Goal: Task Accomplishment & Management: Manage account settings

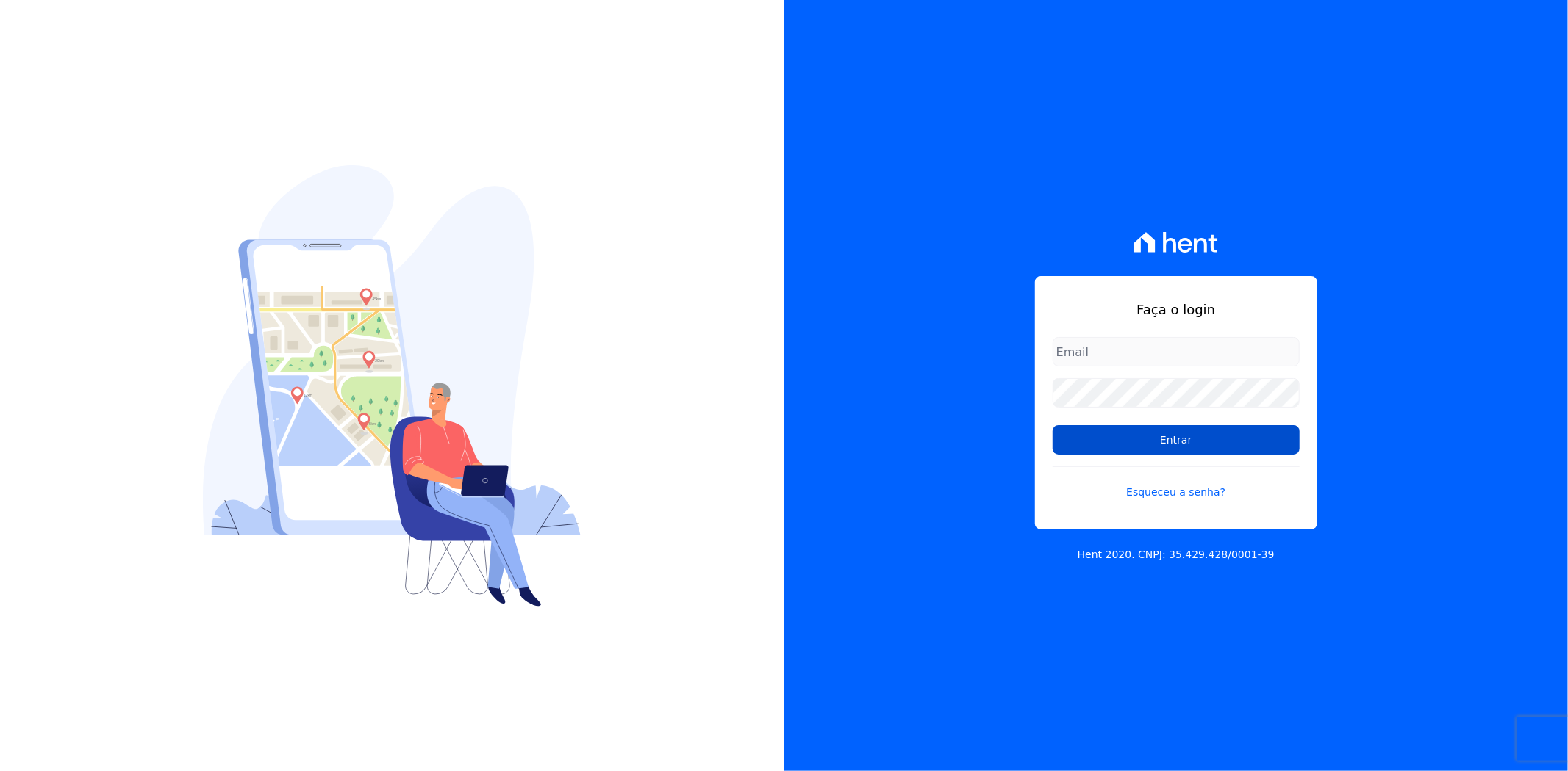
type input "andreza.sousa@grupoctv.com.br"
click at [1149, 449] on input "Entrar" at bounding box center [1176, 440] width 247 height 29
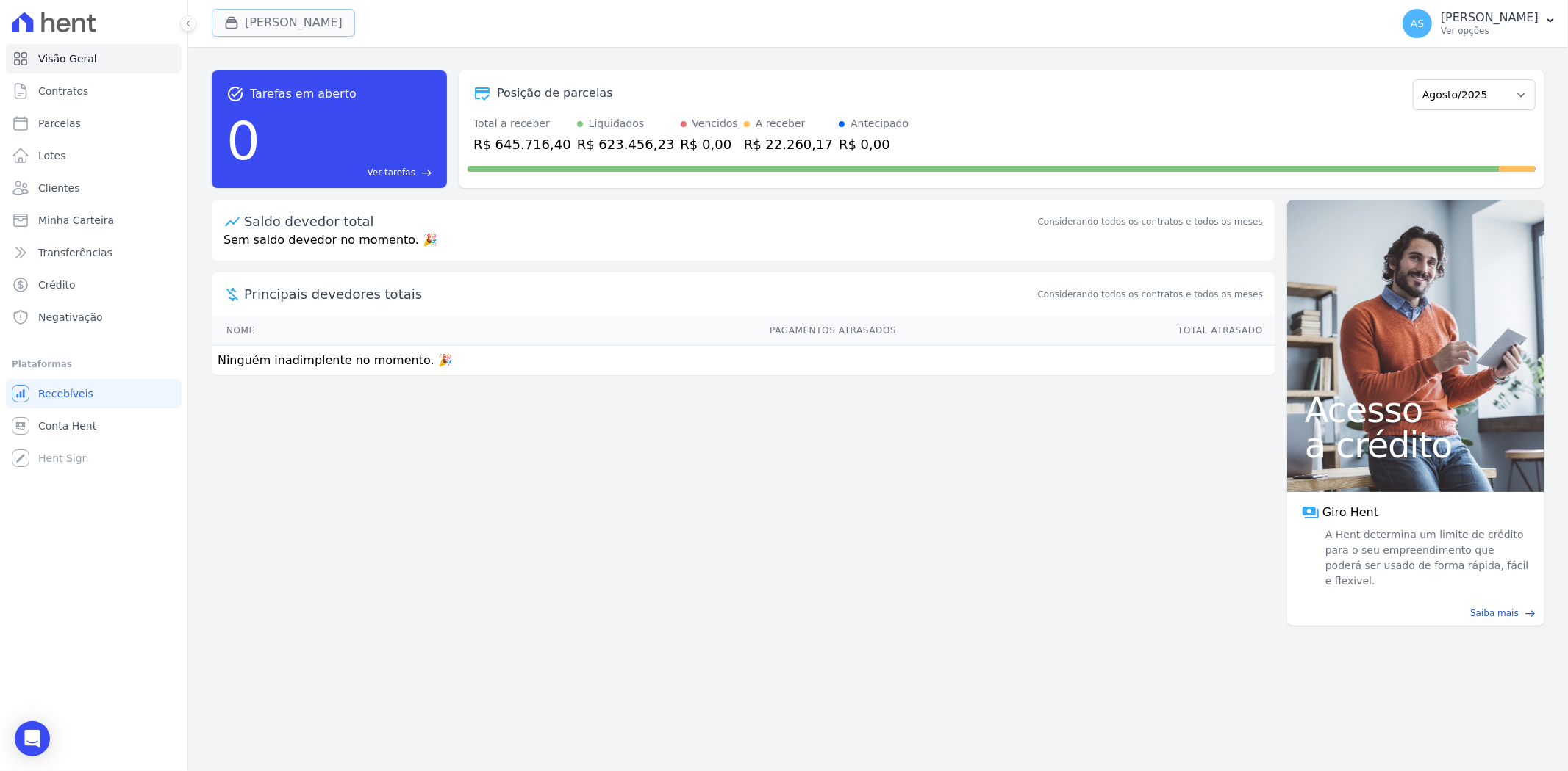
click at [248, 22] on button "[PERSON_NAME]" at bounding box center [283, 22] width 144 height 28
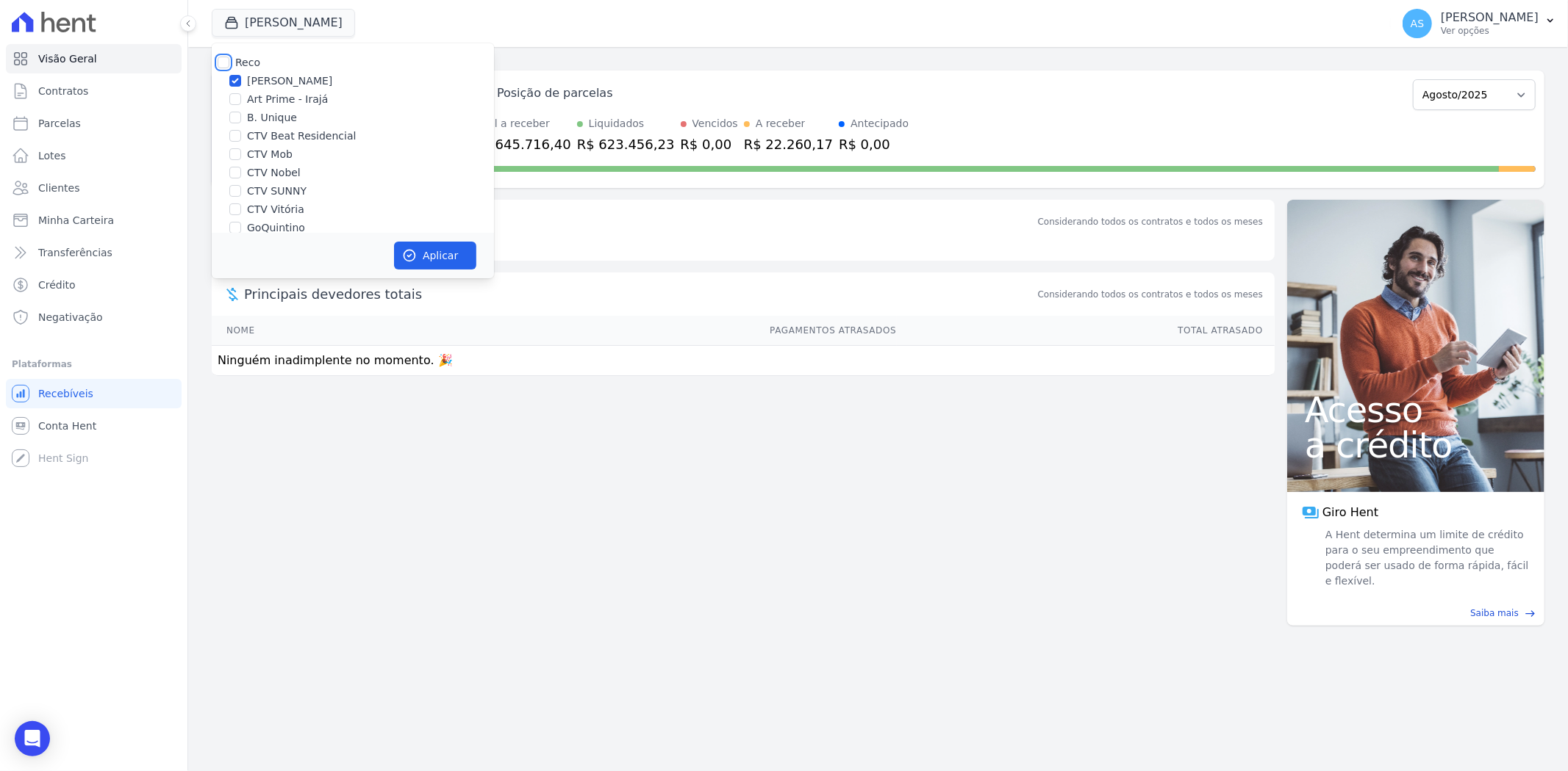
click at [218, 61] on input "Reco" at bounding box center [224, 63] width 12 height 12
checkbox input "true"
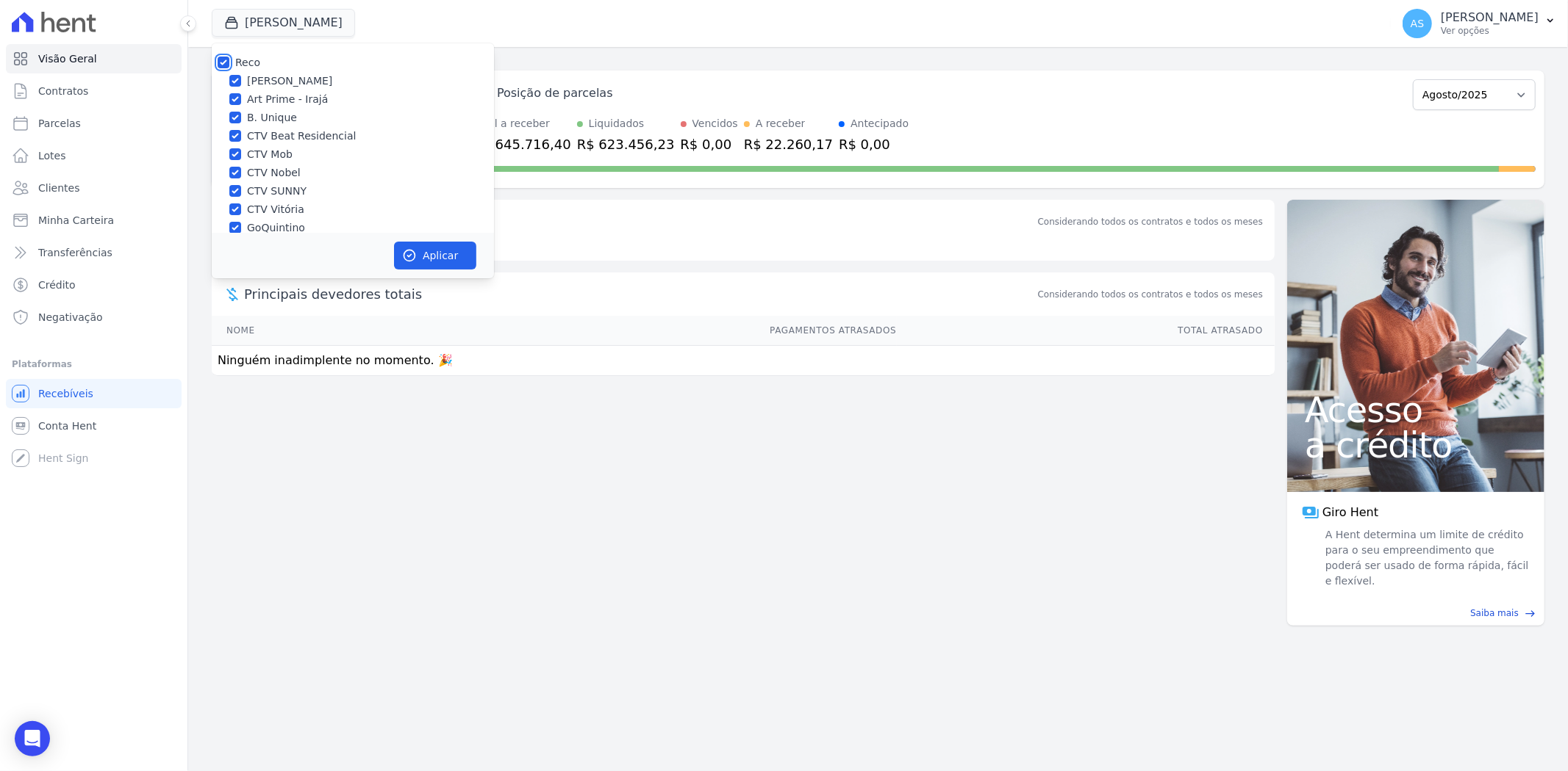
checkbox input "true"
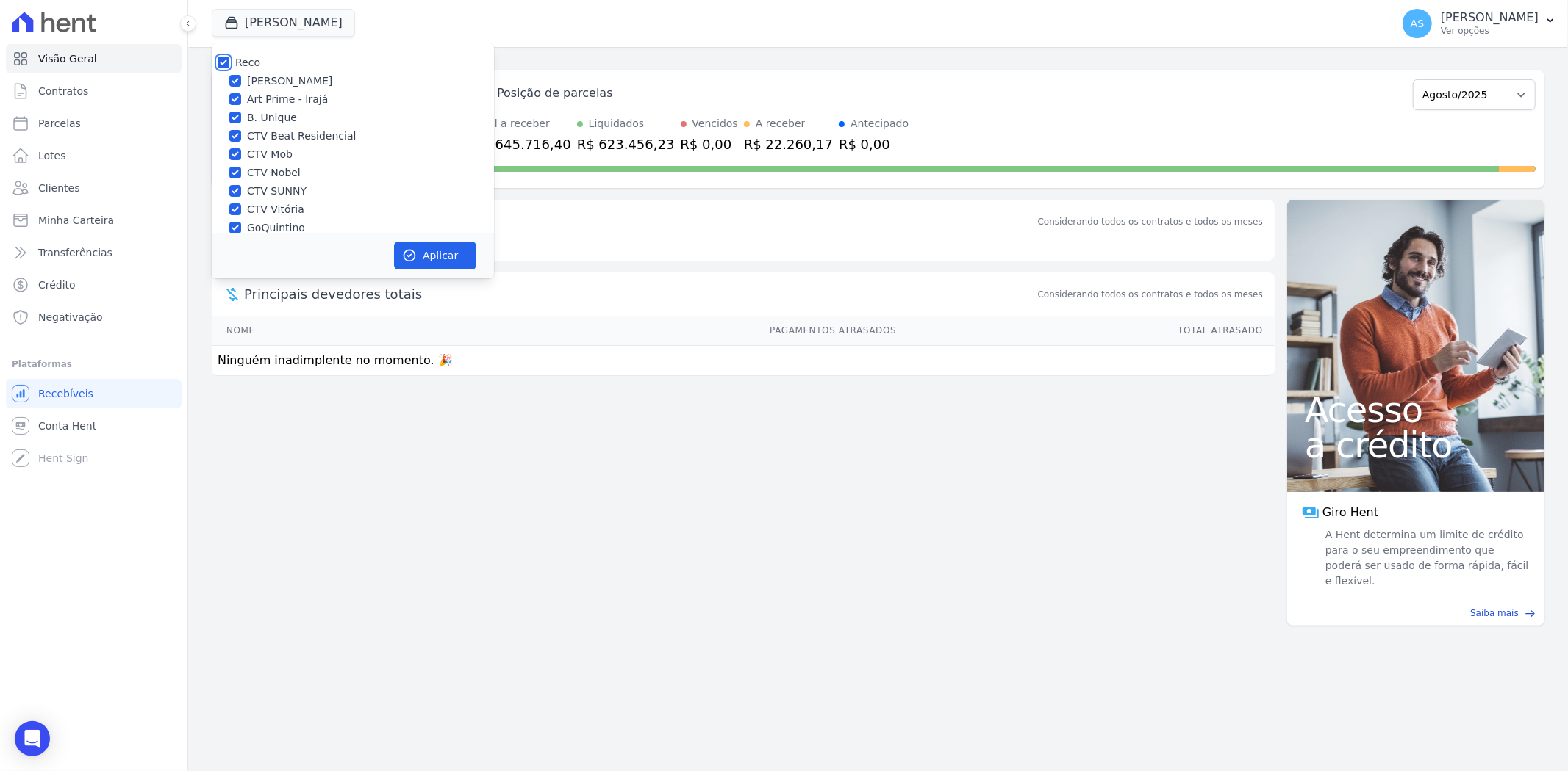
checkbox input "true"
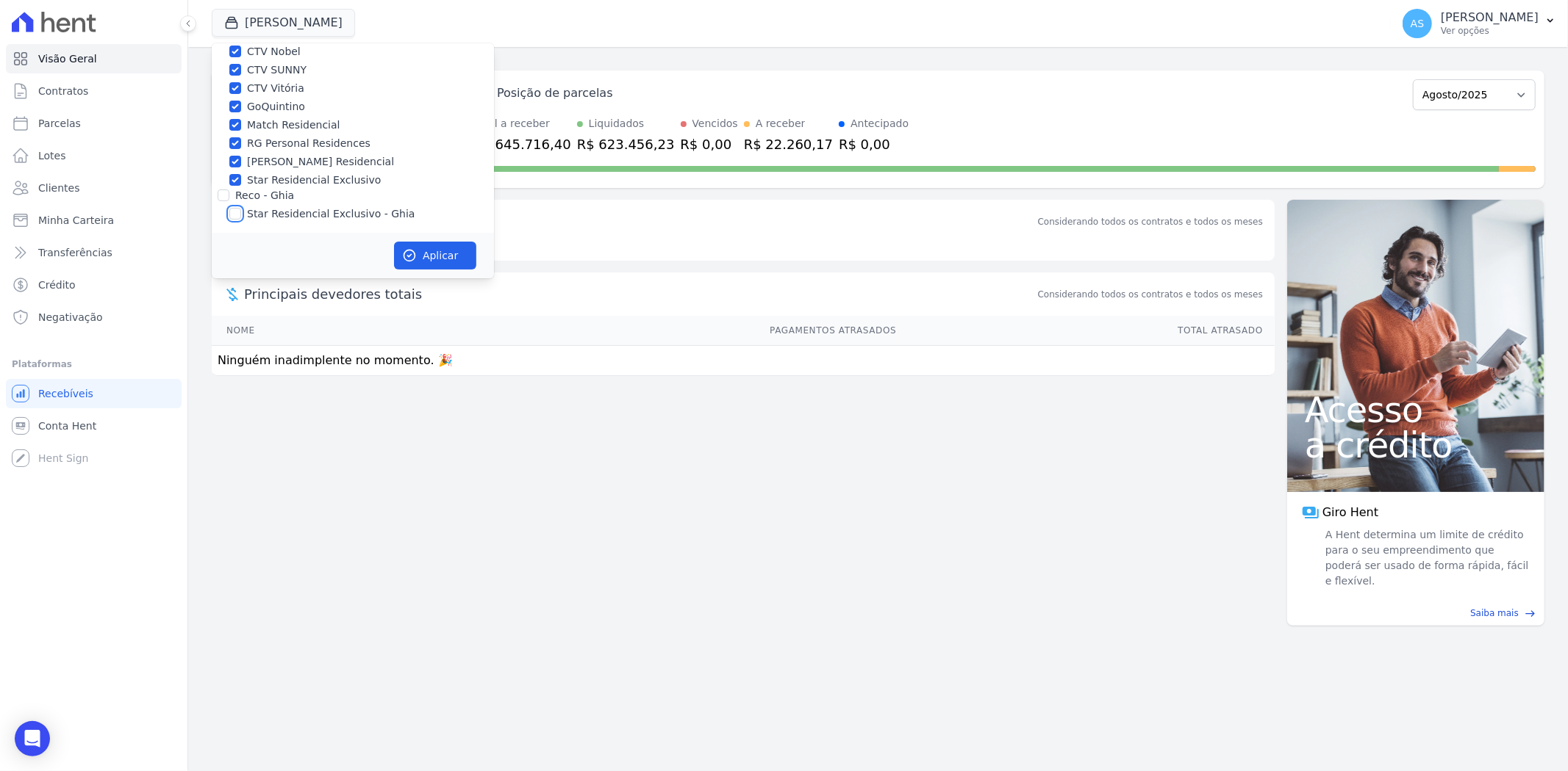
click at [239, 216] on input "Star Residencial Exclusivo - Ghia" at bounding box center [236, 214] width 12 height 12
checkbox input "true"
click at [440, 253] on button "Aplicar" at bounding box center [435, 255] width 82 height 28
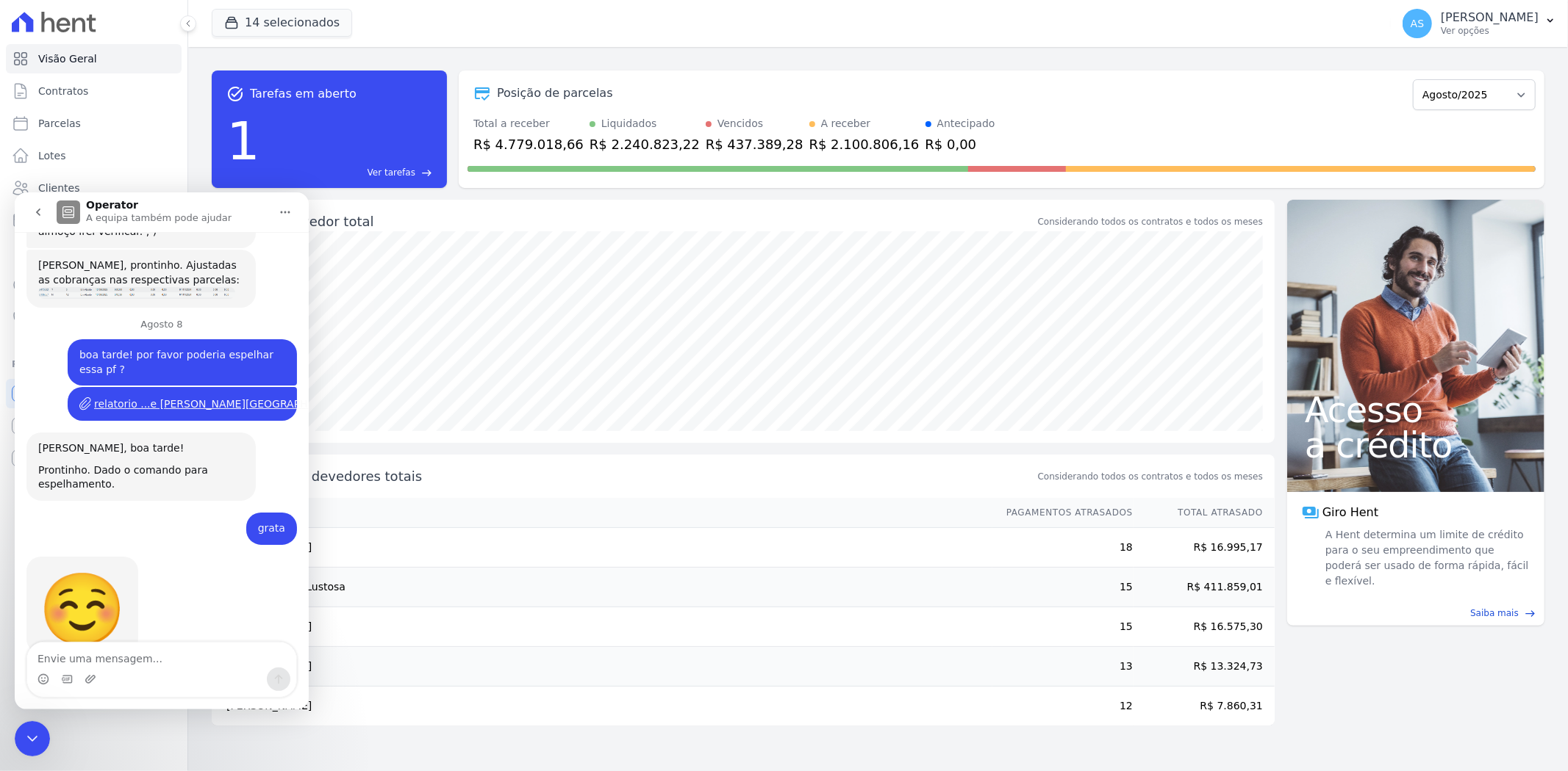
scroll to position [13001, 0]
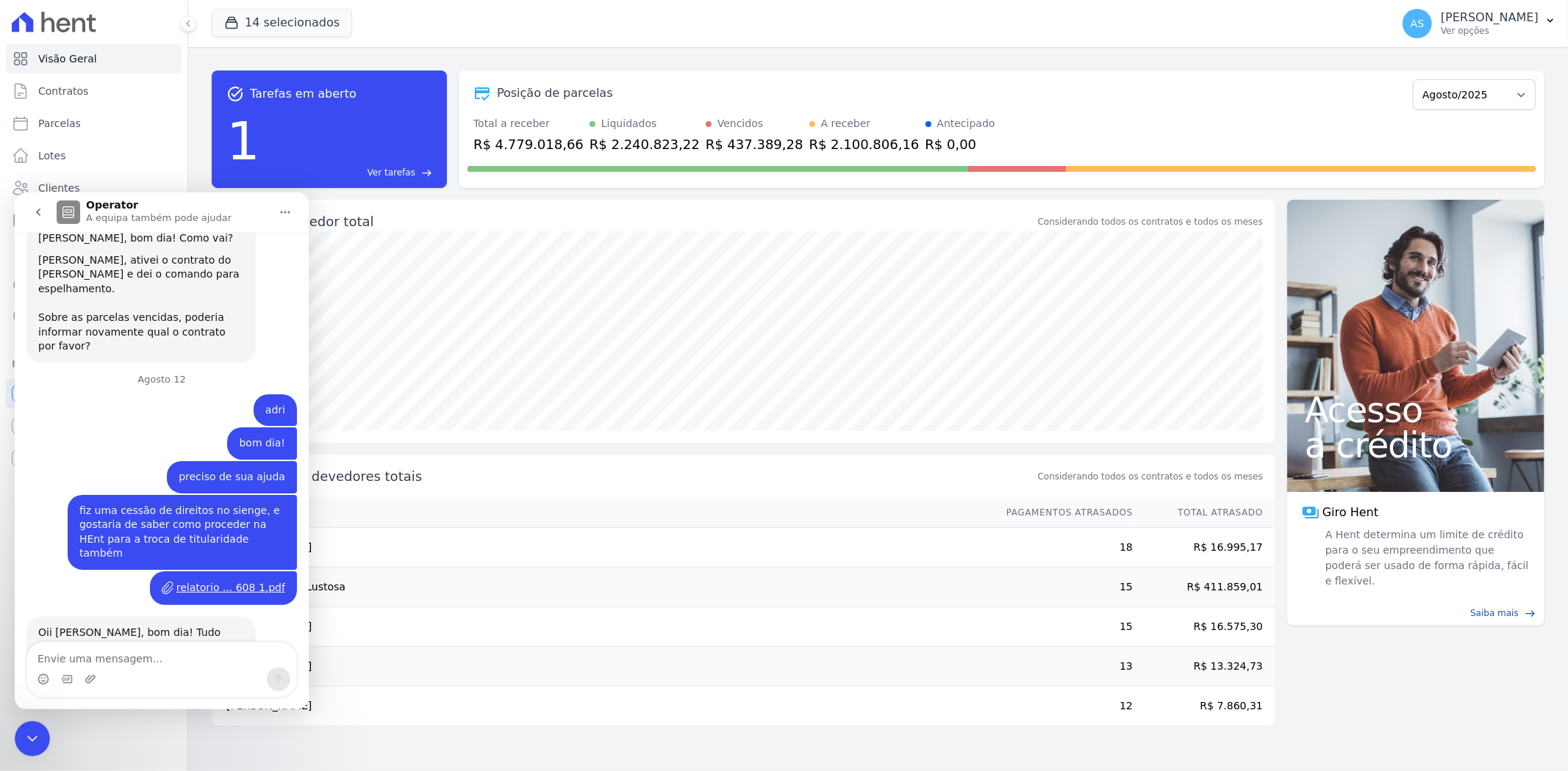
click at [34, 738] on icon "Fechar mensagem da Intercom" at bounding box center [32, 739] width 11 height 6
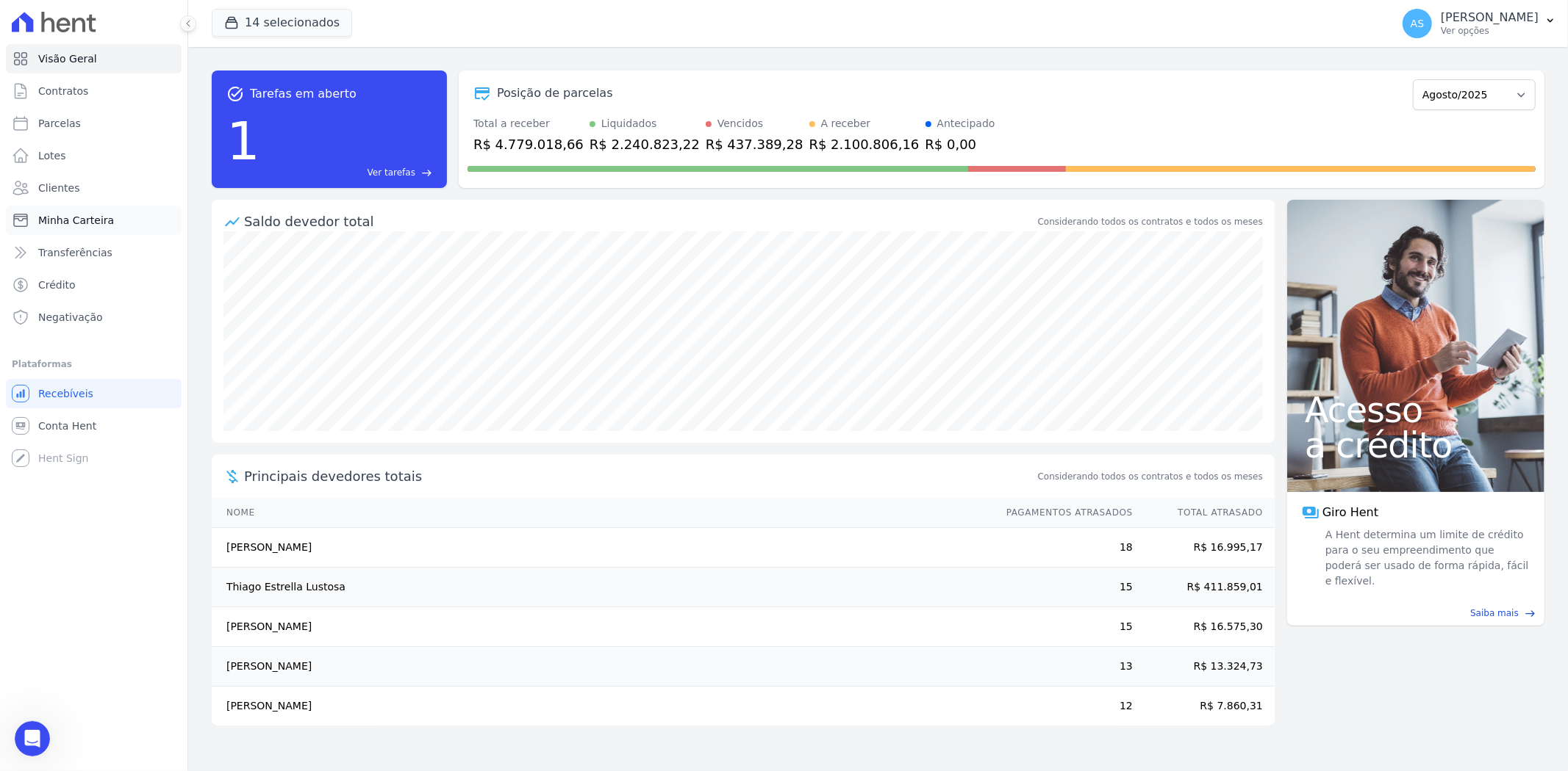
scroll to position [13000, 0]
click at [82, 215] on span "Minha Carteira" at bounding box center [75, 220] width 75 height 15
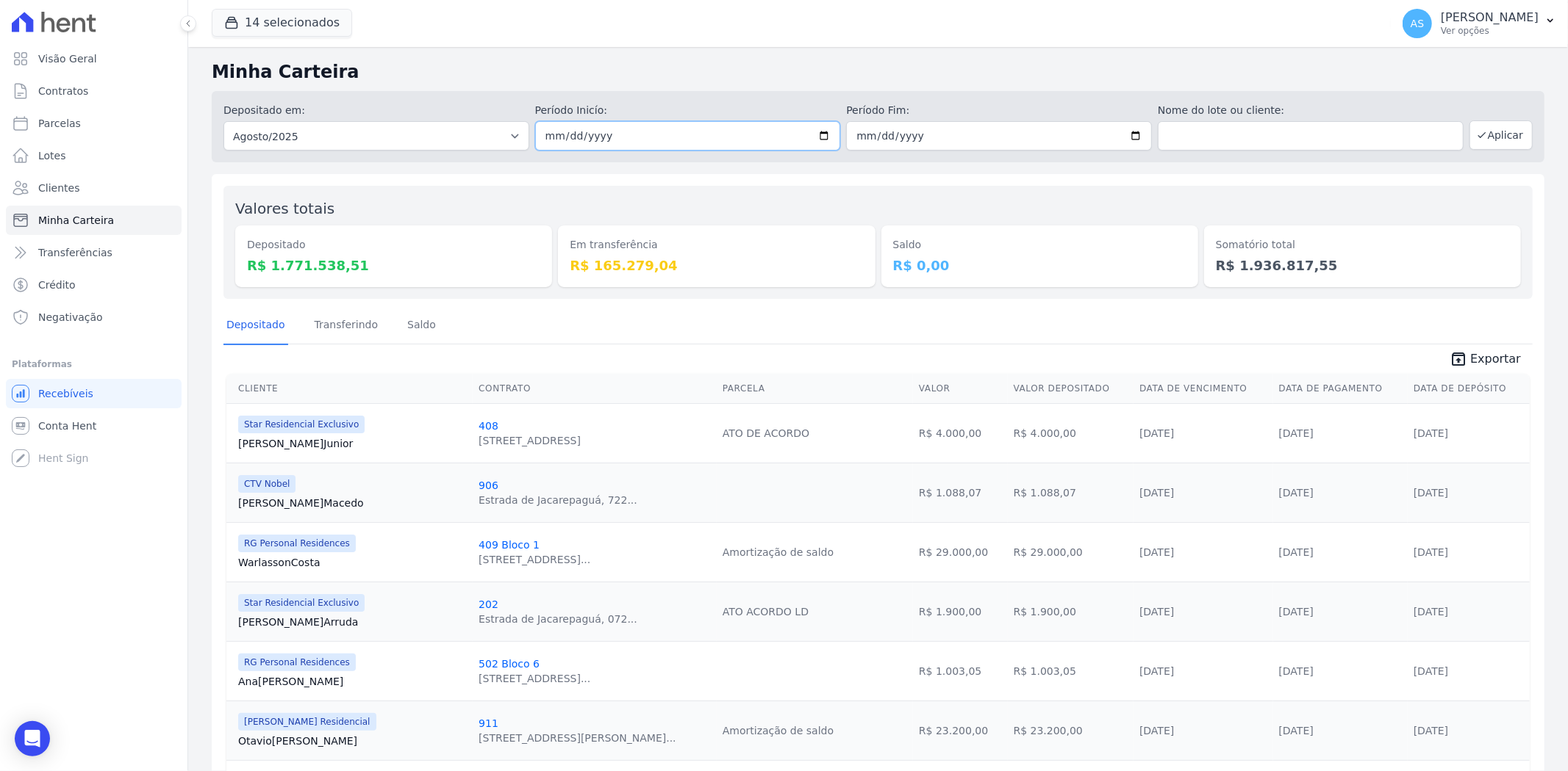
click at [816, 135] on input "2025-08-01" at bounding box center [687, 136] width 306 height 29
type input "2025-08-12"
click at [1126, 137] on input "2025-08-31" at bounding box center [998, 136] width 306 height 29
type input "2025-08-12"
click at [1488, 132] on button "Aplicar" at bounding box center [1501, 135] width 64 height 29
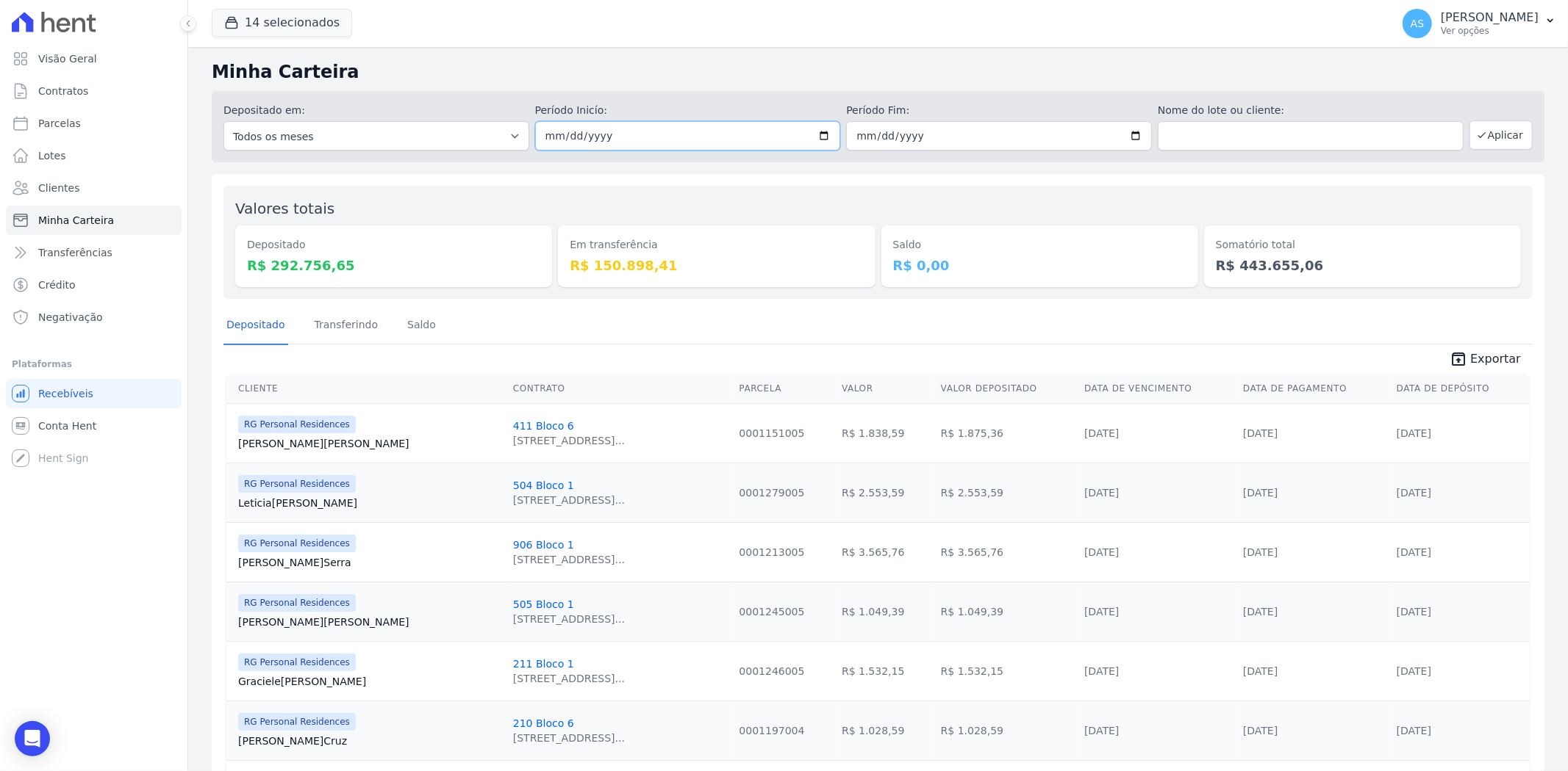
click at [817, 136] on input "[DATE]" at bounding box center [687, 136] width 306 height 29
type input "[DATE]"
click at [1129, 130] on input "[DATE]" at bounding box center [998, 136] width 306 height 29
type input "[DATE]"
click at [1501, 137] on button "Aplicar" at bounding box center [1501, 135] width 64 height 29
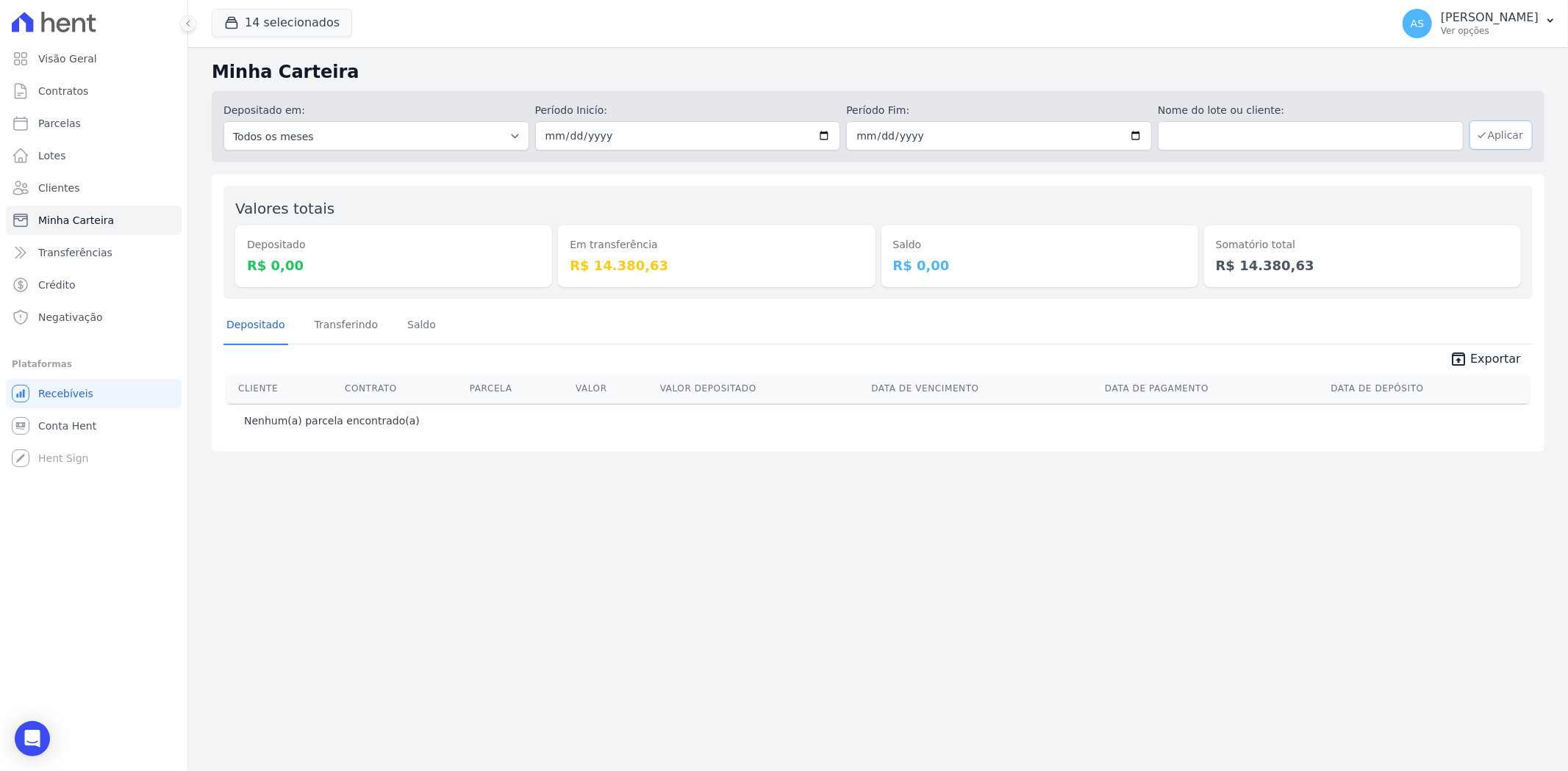
click at [1521, 131] on button "Aplicar" at bounding box center [1501, 135] width 64 height 29
click at [828, 135] on input "[DATE]" at bounding box center [687, 136] width 306 height 29
type input "[DATE]"
click at [1510, 144] on button "Aplicar" at bounding box center [1501, 135] width 64 height 29
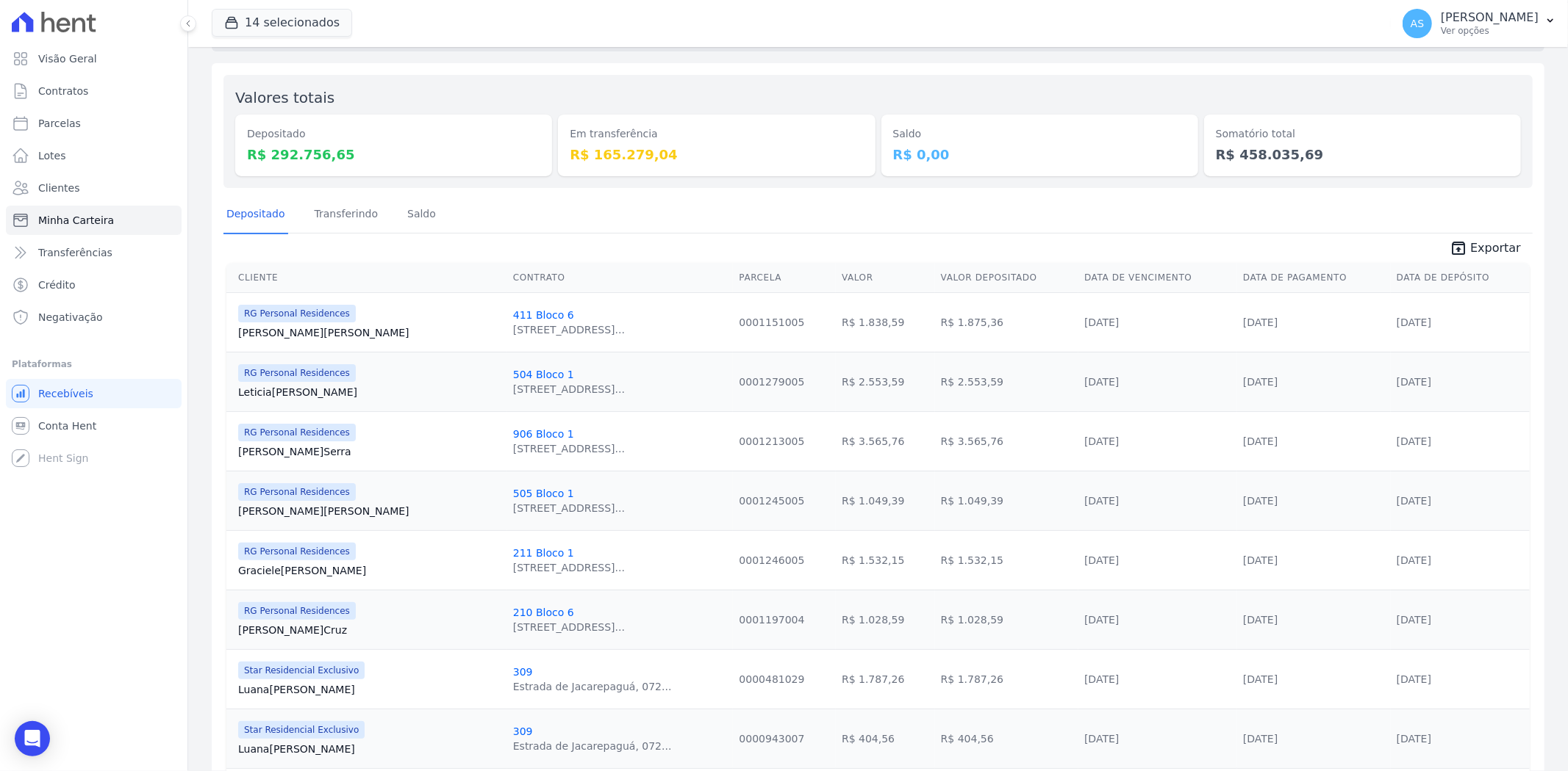
scroll to position [81, 0]
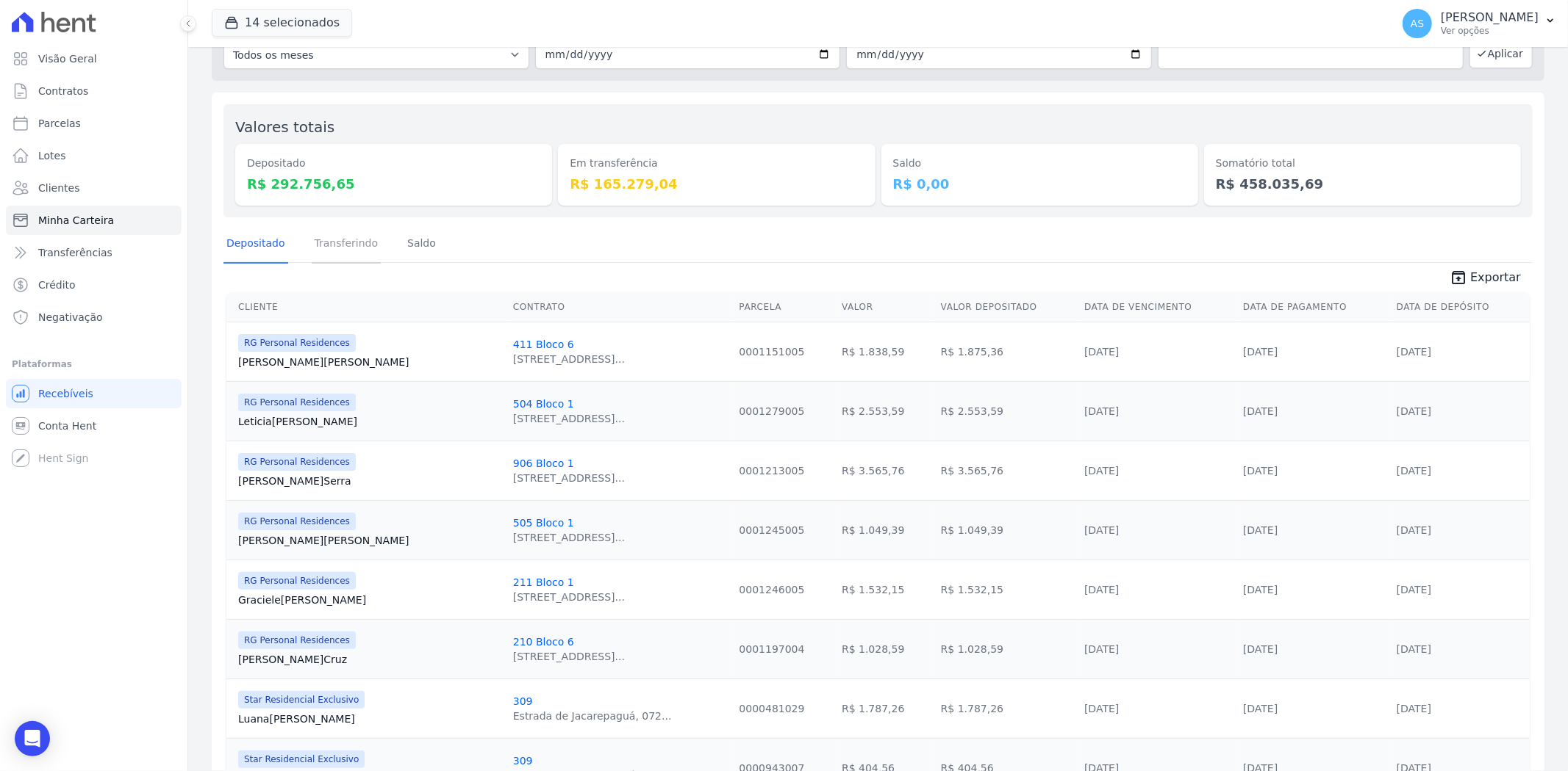
click at [341, 241] on link "Transferindo" at bounding box center [346, 244] width 69 height 38
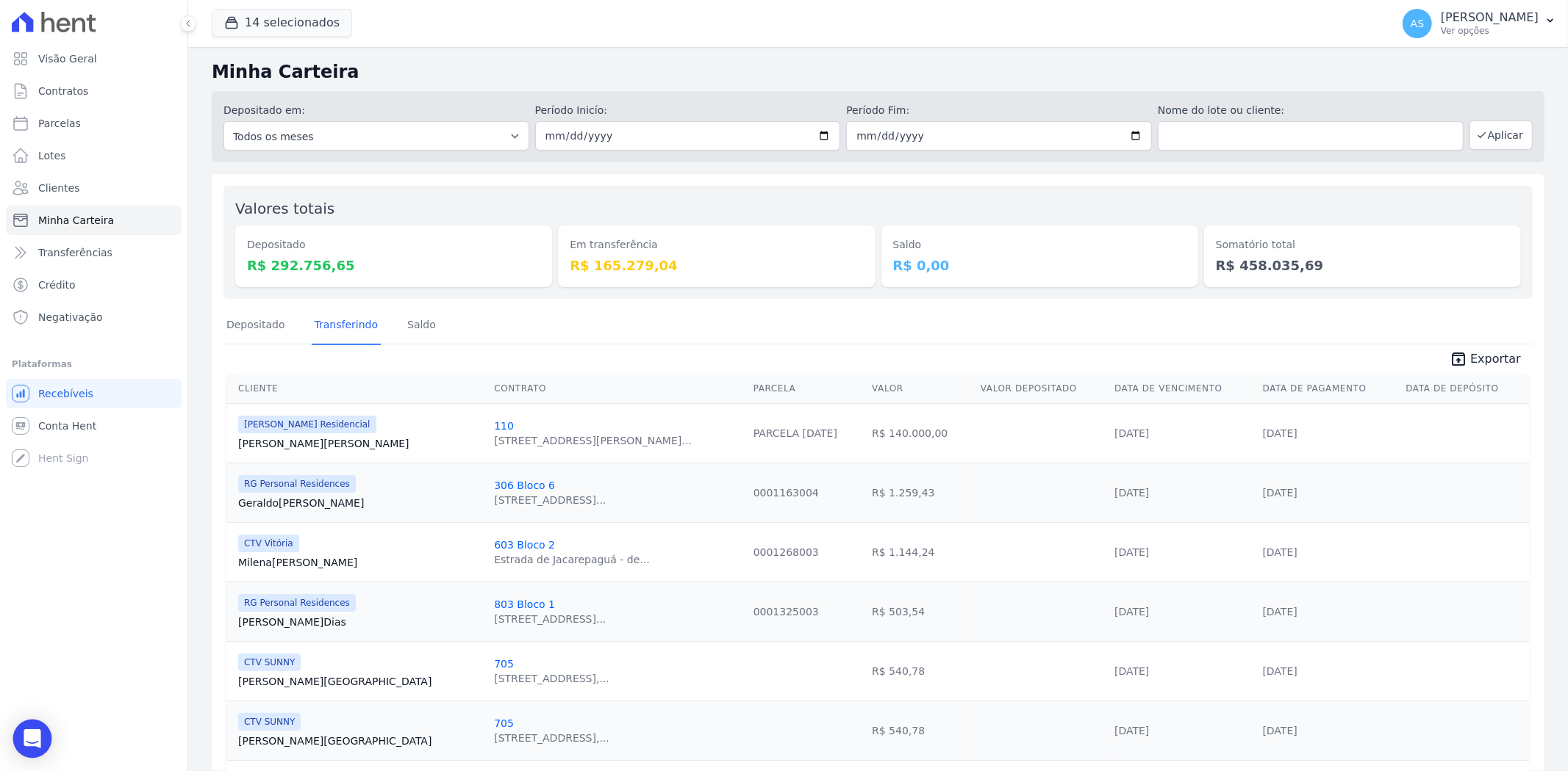
click at [25, 740] on icon "Open Intercom Messenger" at bounding box center [31, 740] width 17 height 20
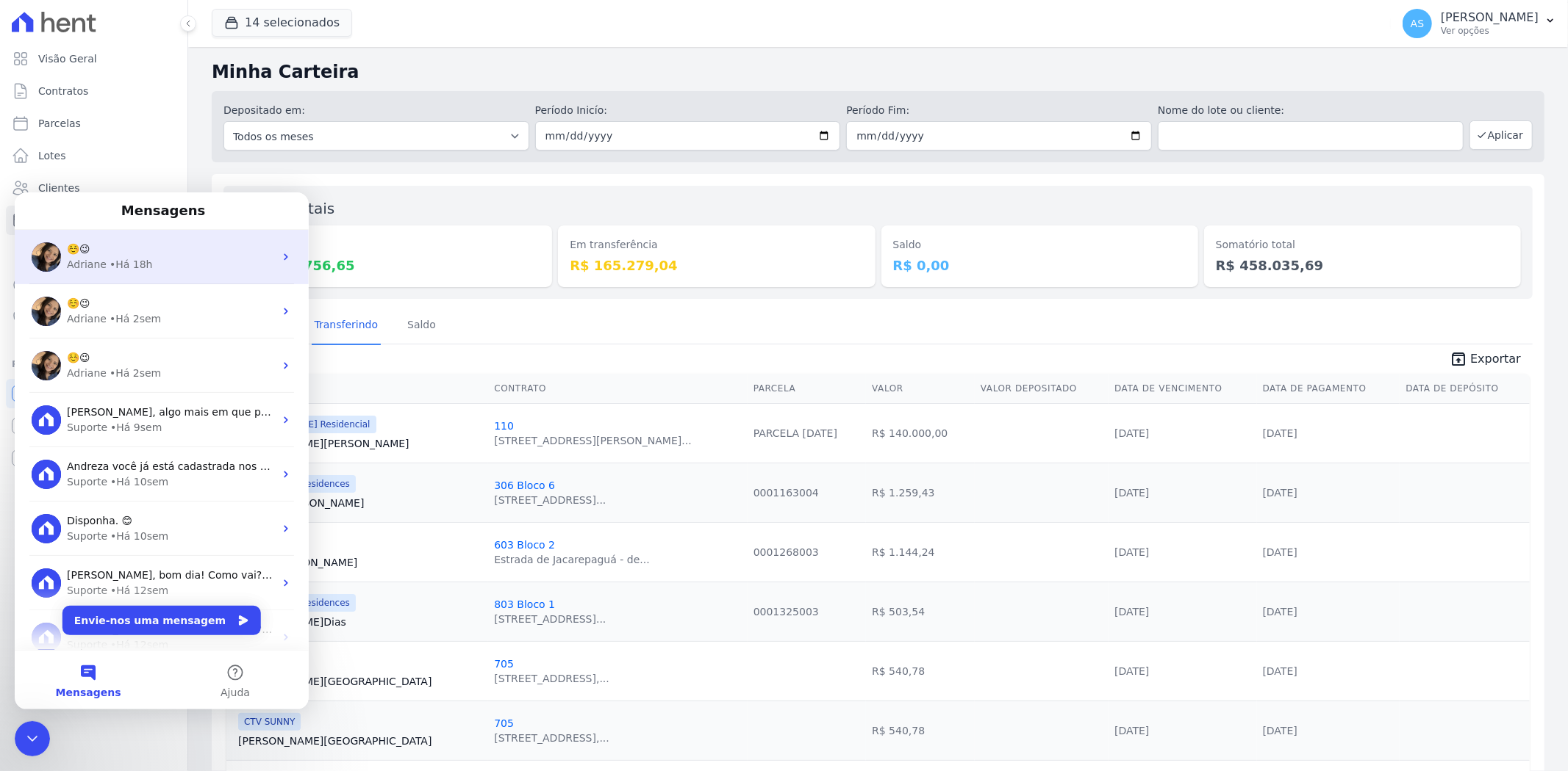
click at [118, 260] on div "• Há 18h" at bounding box center [131, 264] width 43 height 16
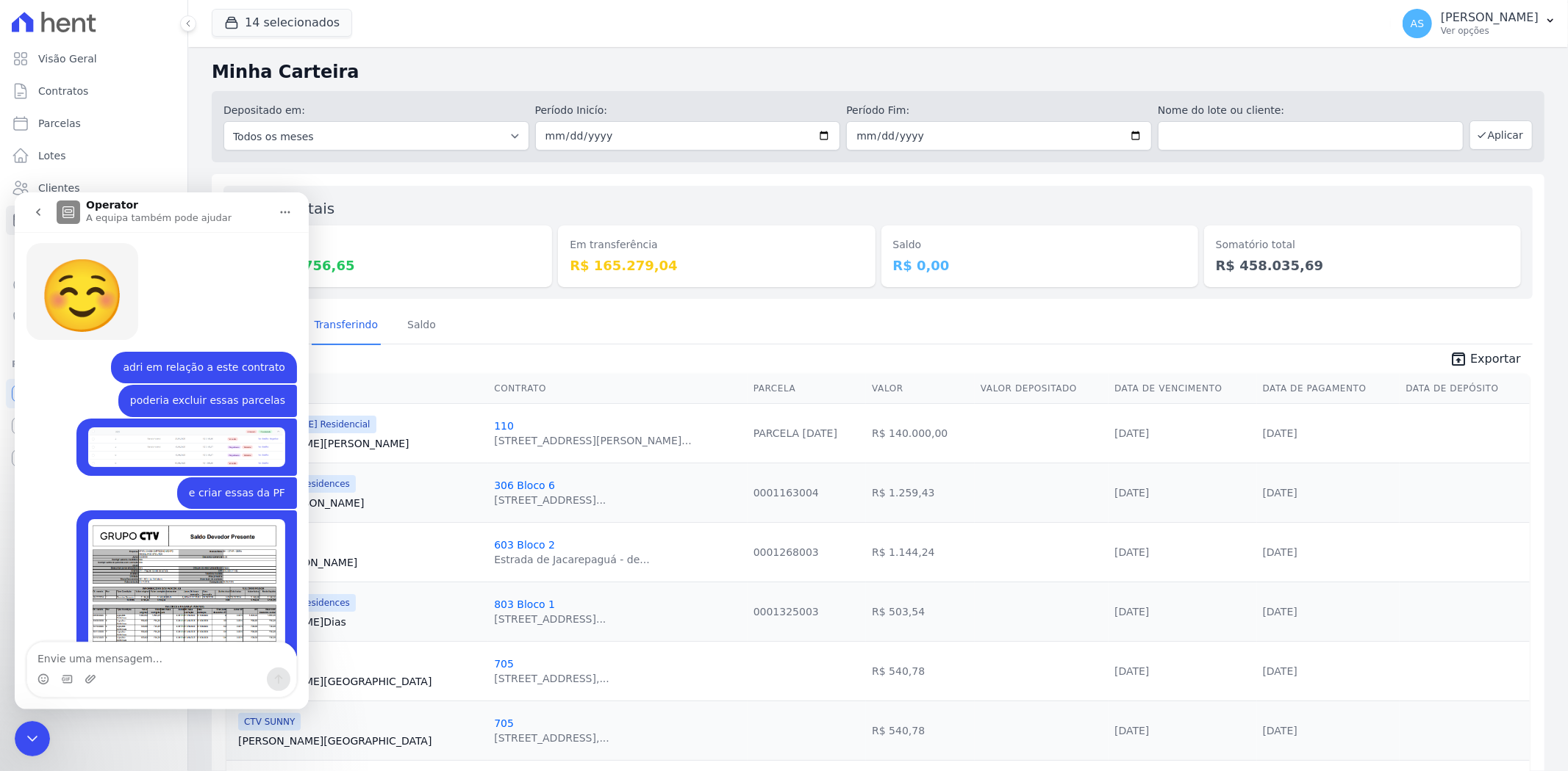
scroll to position [13001, 0]
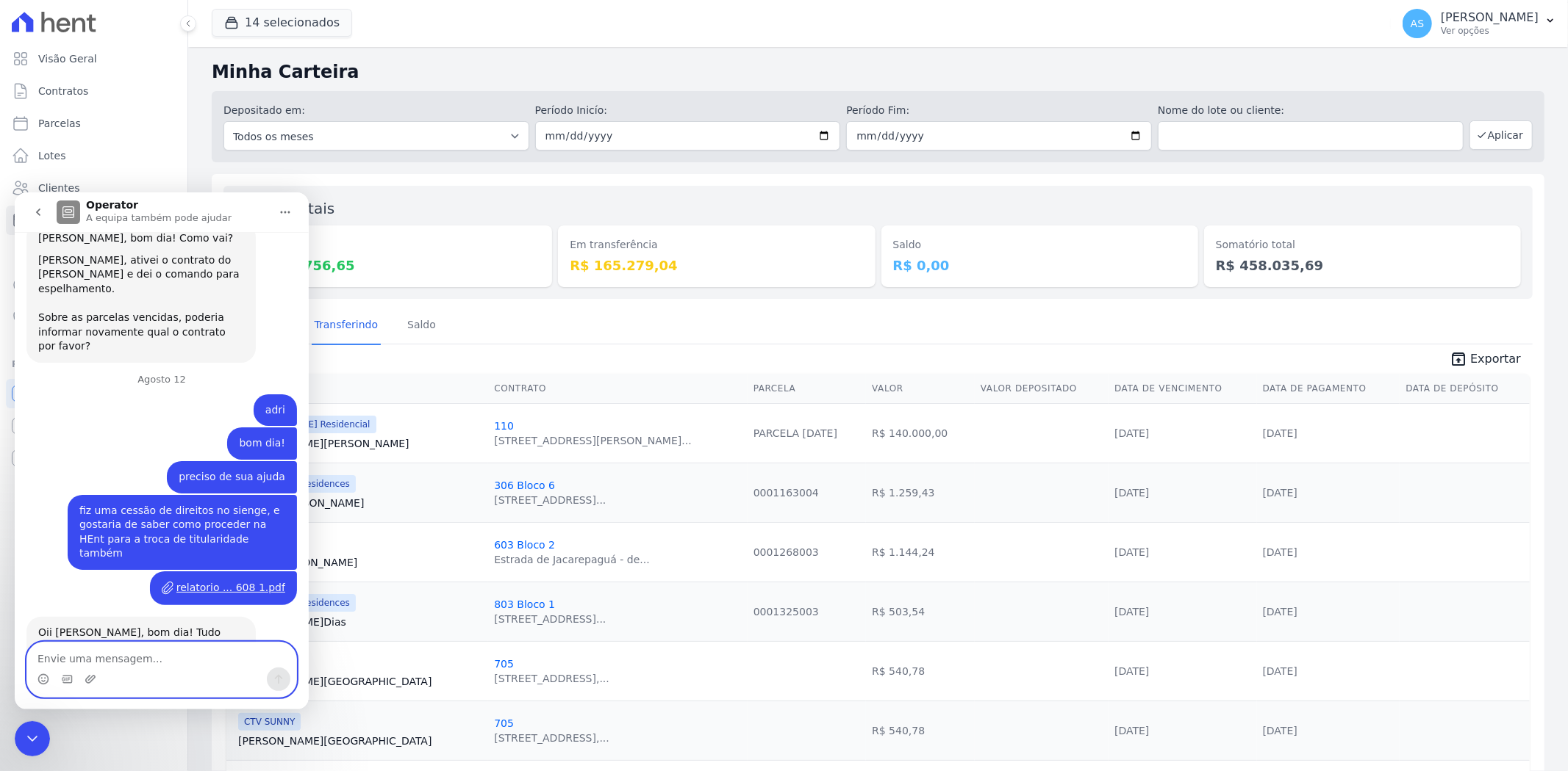
click at [65, 659] on textarea "Envie uma mensagem..." at bounding box center [161, 655] width 269 height 25
type textarea "bom dia! adri tudo bem"
click at [23, 735] on icon "Fechar mensagem da Intercom" at bounding box center [32, 739] width 18 height 18
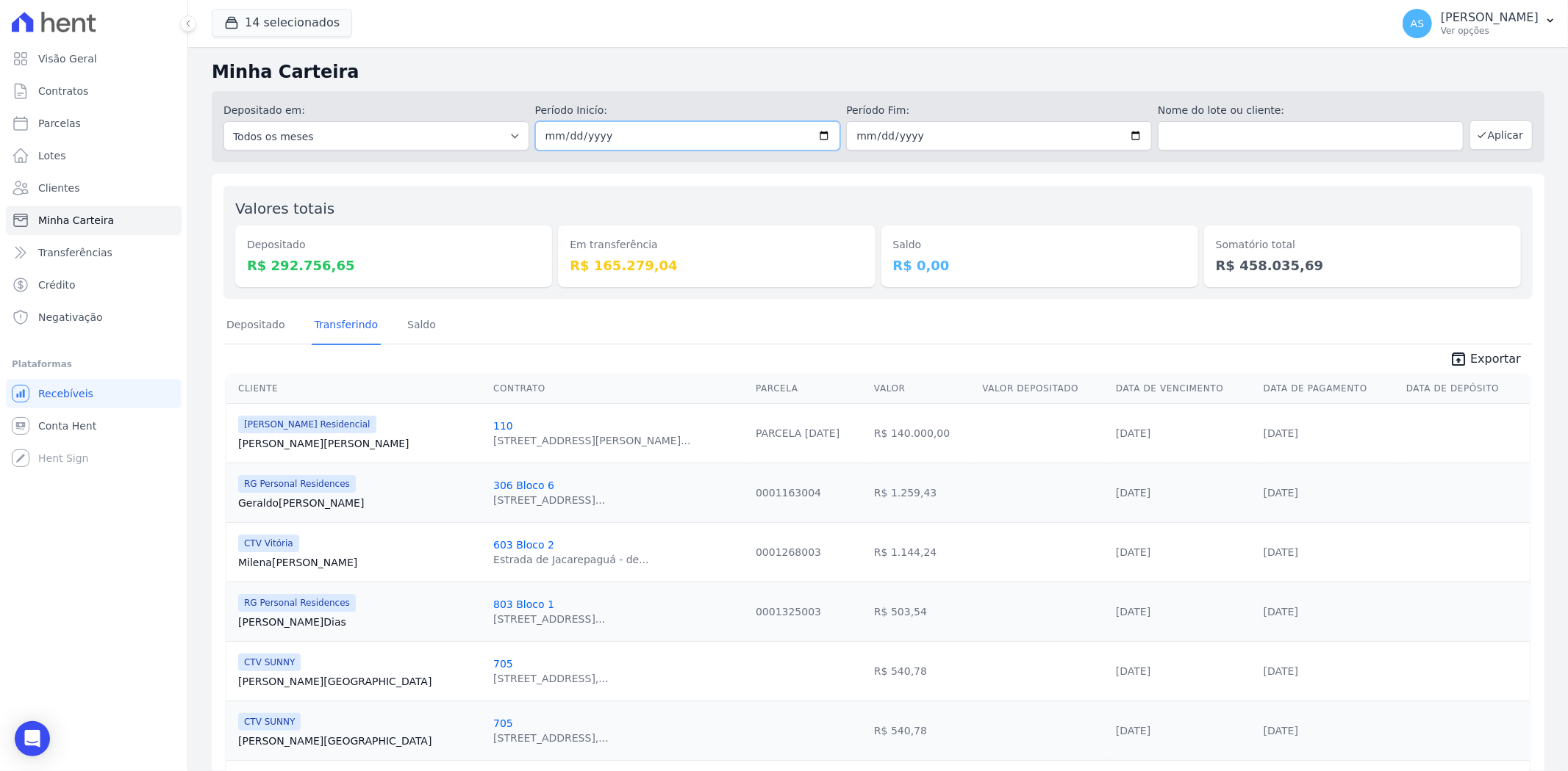
click at [826, 135] on input "[DATE]" at bounding box center [687, 136] width 306 height 29
click at [820, 134] on input "[DATE]" at bounding box center [687, 136] width 306 height 29
type input "[DATE]"
click at [1509, 128] on button "Aplicar" at bounding box center [1501, 135] width 64 height 29
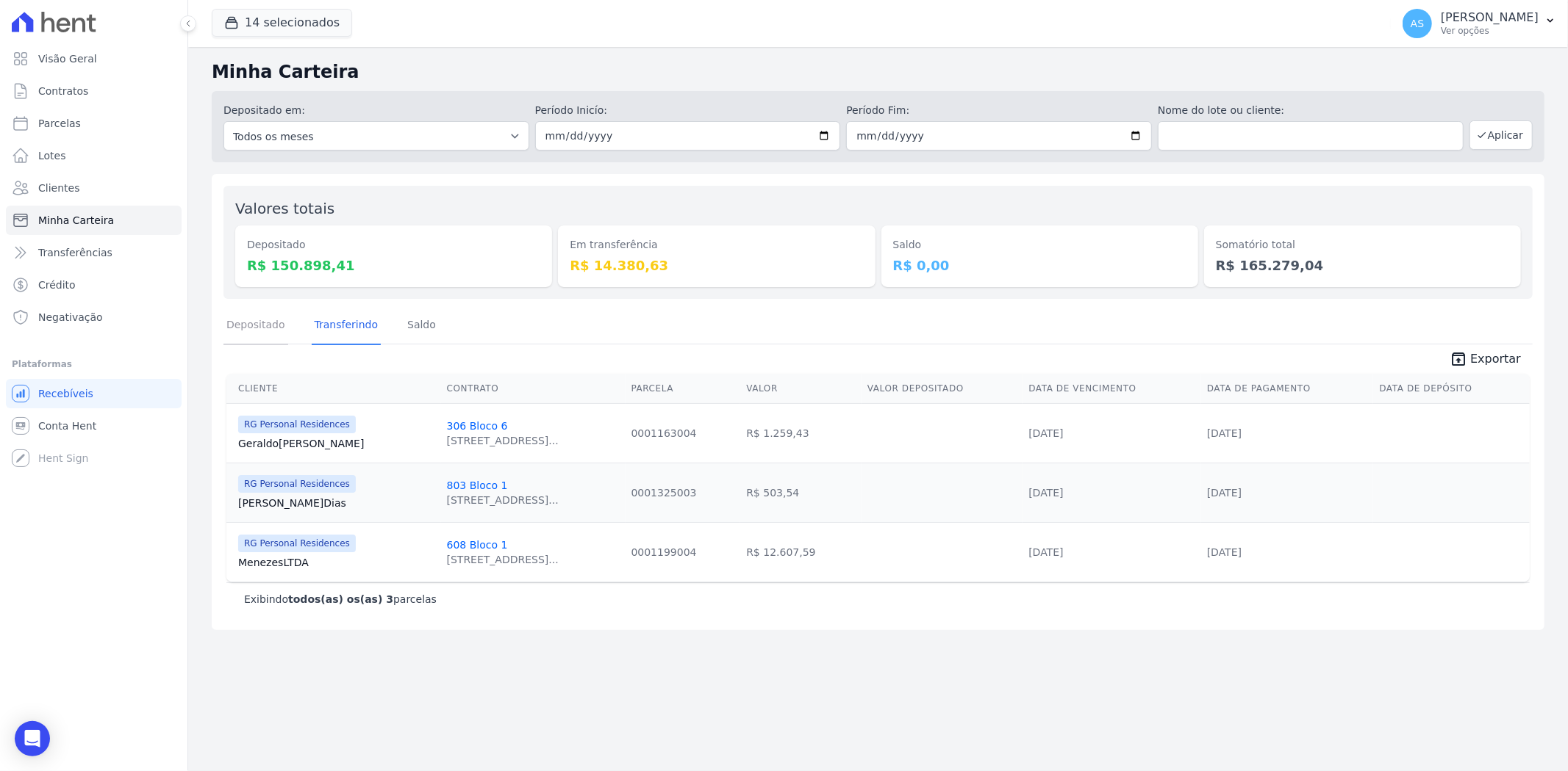
click at [239, 327] on link "Depositado" at bounding box center [256, 325] width 65 height 38
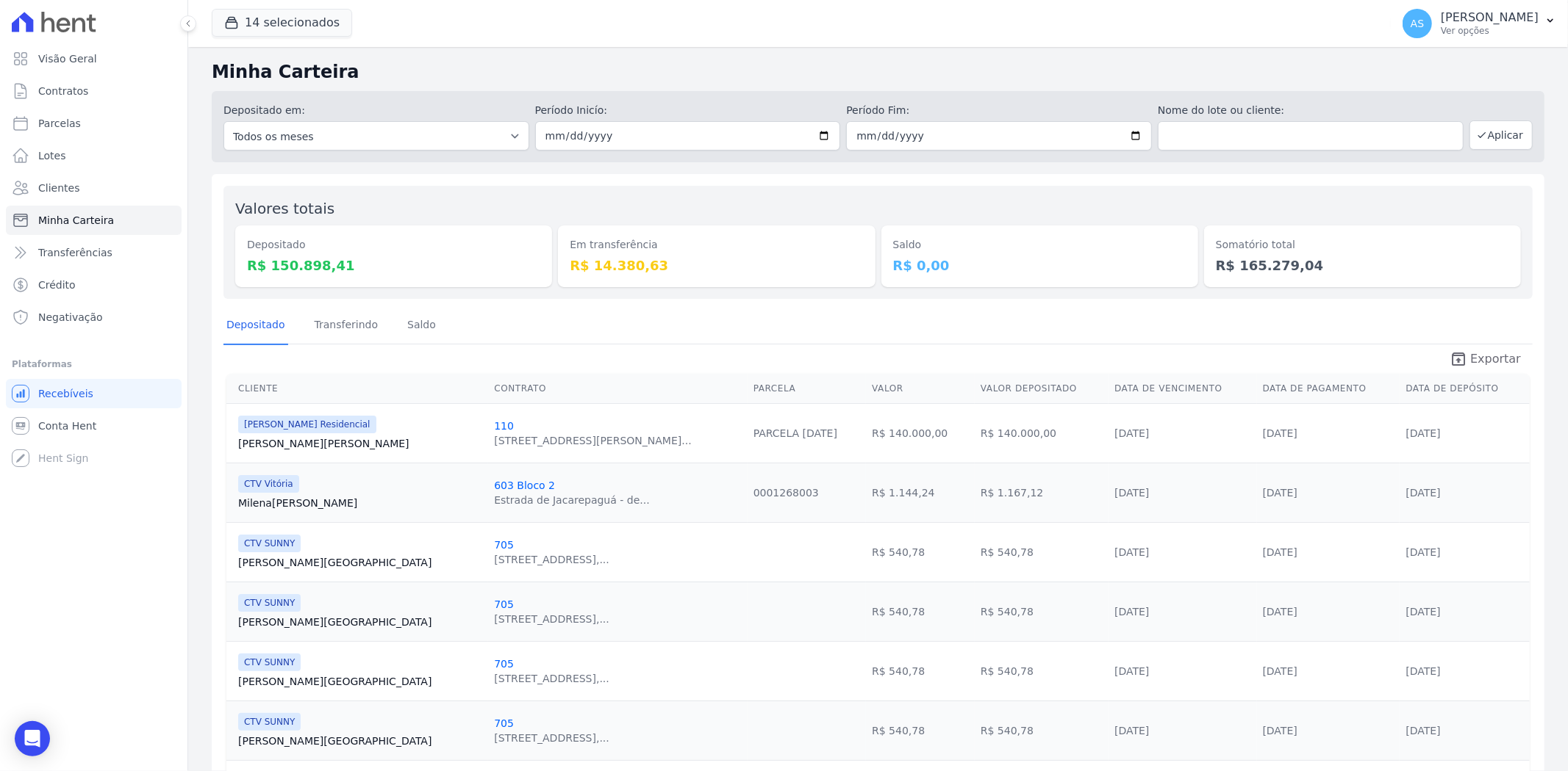
click at [1480, 355] on span "Exportar" at bounding box center [1496, 360] width 51 height 18
click at [64, 191] on span "Clientes" at bounding box center [59, 188] width 41 height 15
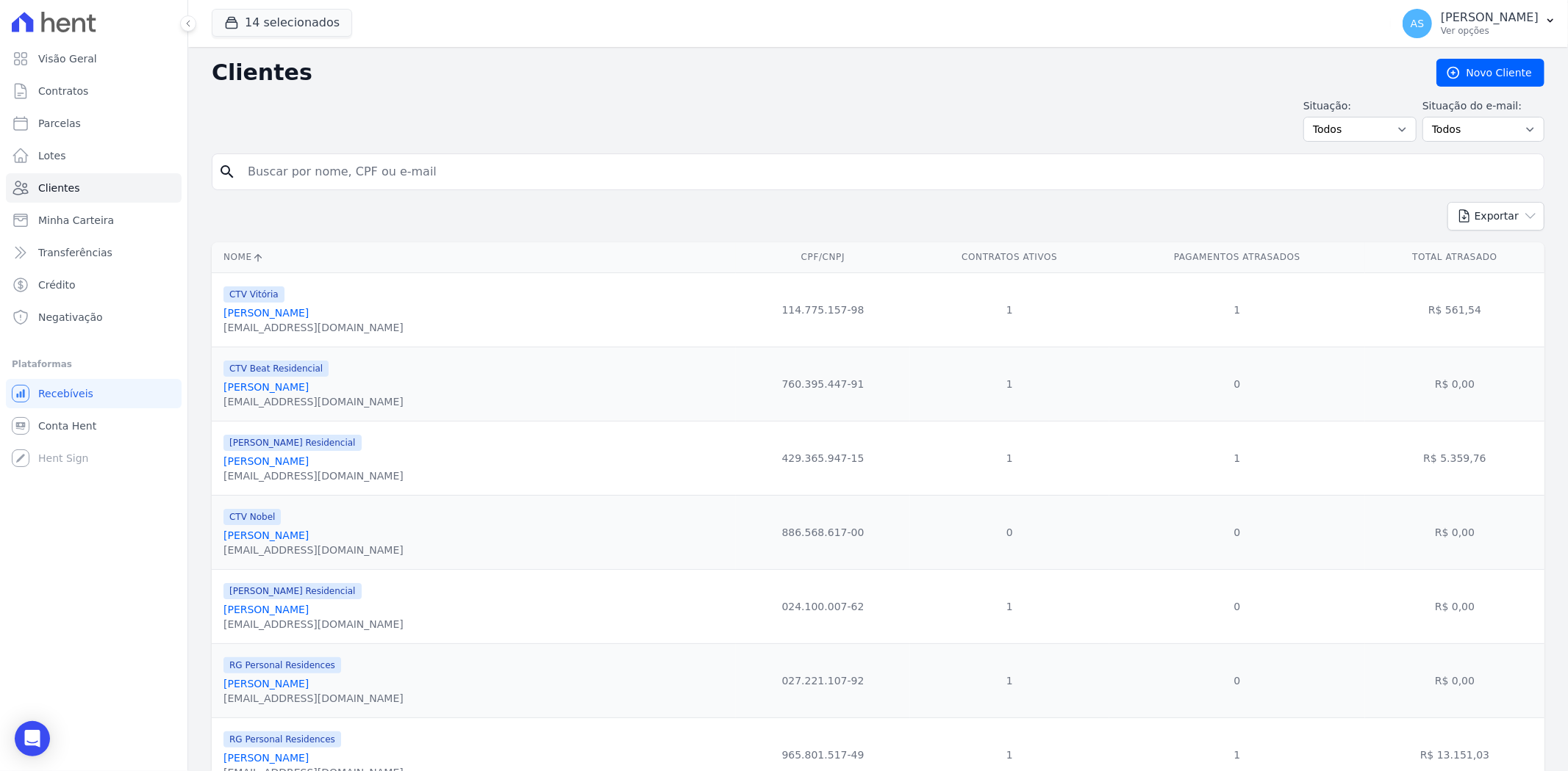
click at [311, 176] on input "search" at bounding box center [888, 172] width 1298 height 29
paste input "Hernandes Silva Lima"
drag, startPoint x: 395, startPoint y: 176, endPoint x: -23, endPoint y: 193, distance: 418.3
click at [0, 193] on html "Visão Geral Contratos Parcelas Lotes Clientes Minha Carteira Transferências Cré…" at bounding box center [784, 385] width 1568 height 771
type input "Michelle Batista Barros Machado"
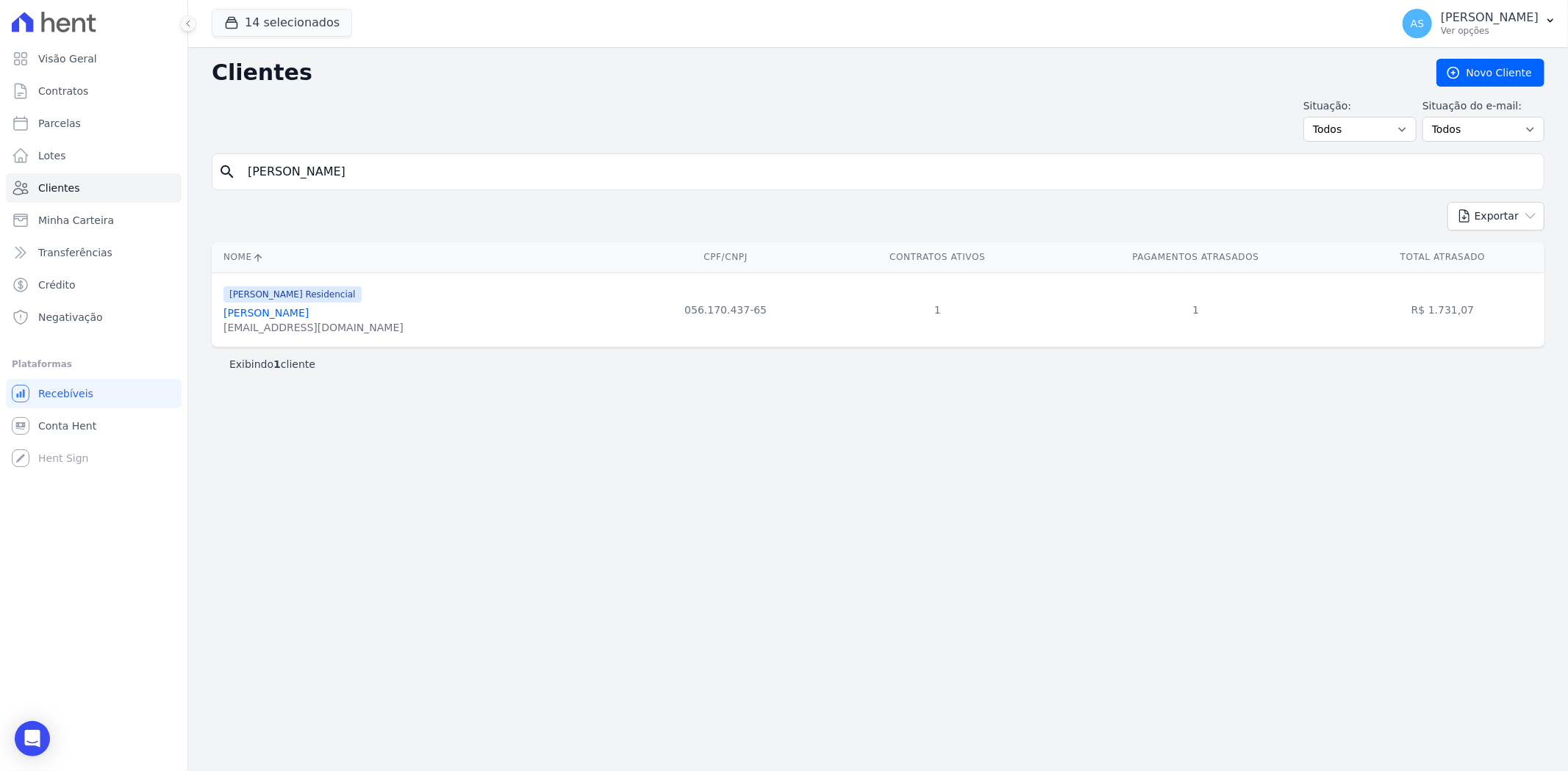
click at [309, 315] on link "Michelle Batista Barros Machado" at bounding box center [266, 313] width 85 height 12
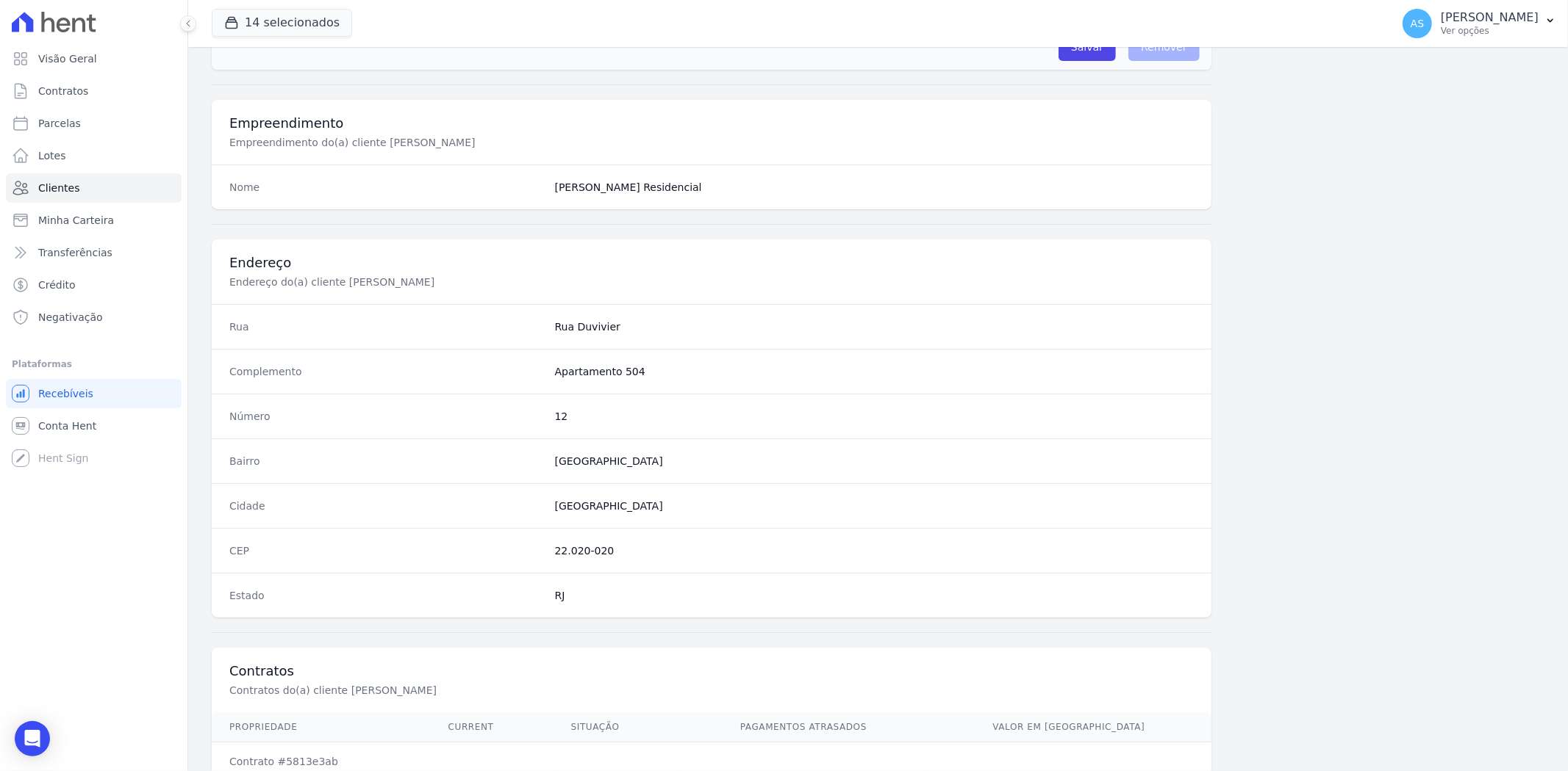
scroll to position [605, 0]
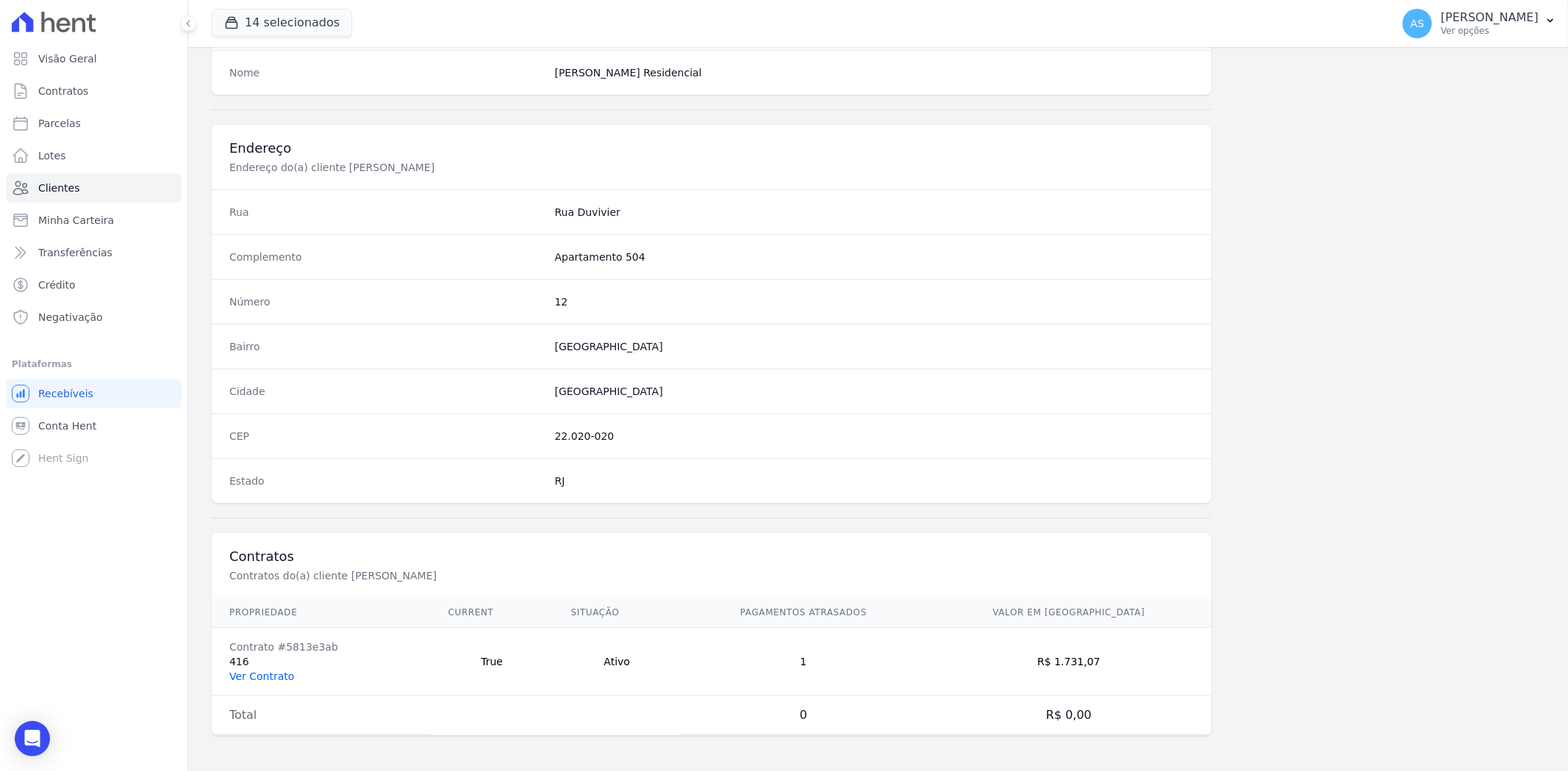
click at [259, 679] on link "Ver Contrato" at bounding box center [262, 676] width 65 height 12
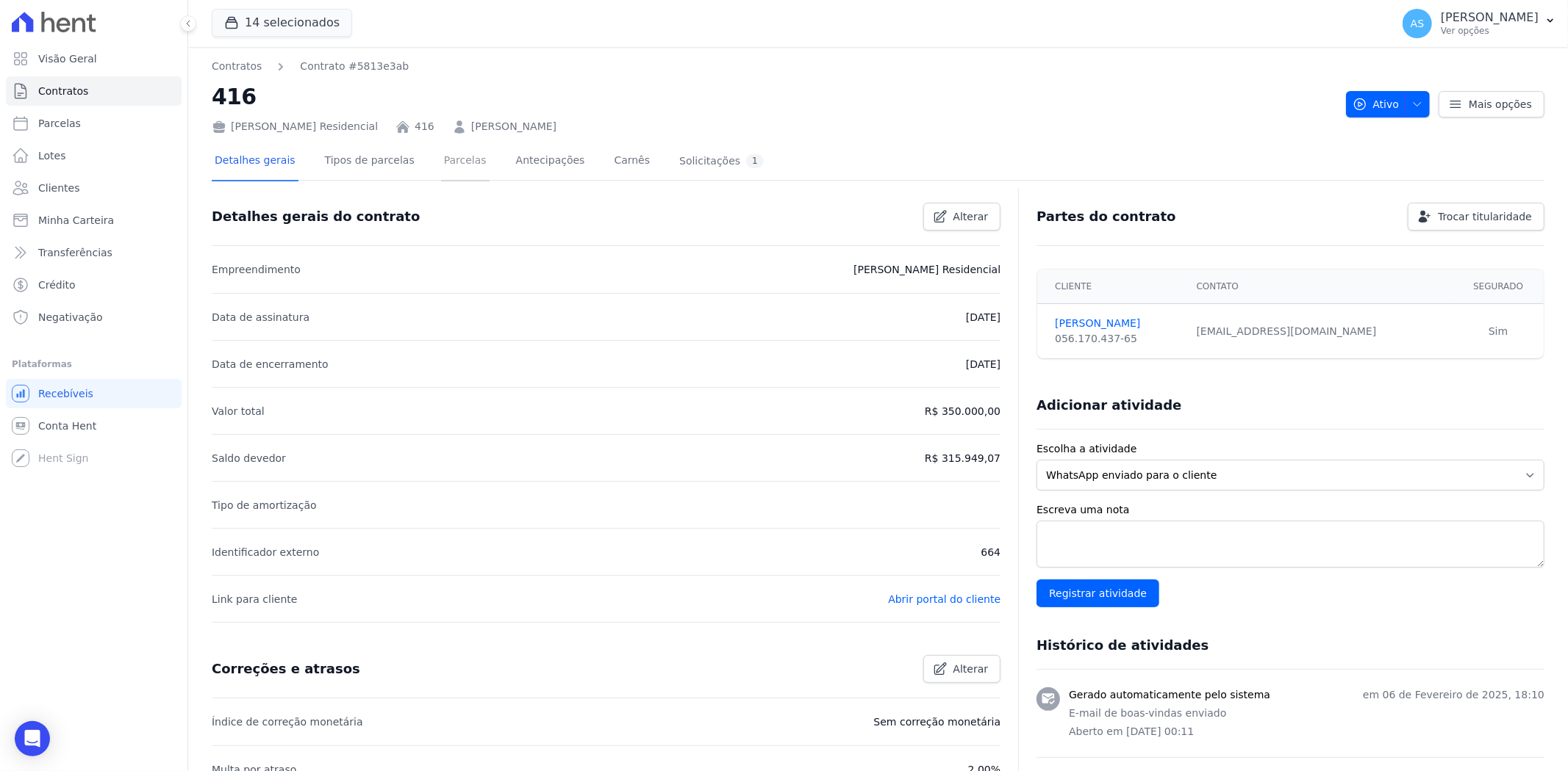
click at [445, 160] on link "Parcelas" at bounding box center [465, 162] width 49 height 39
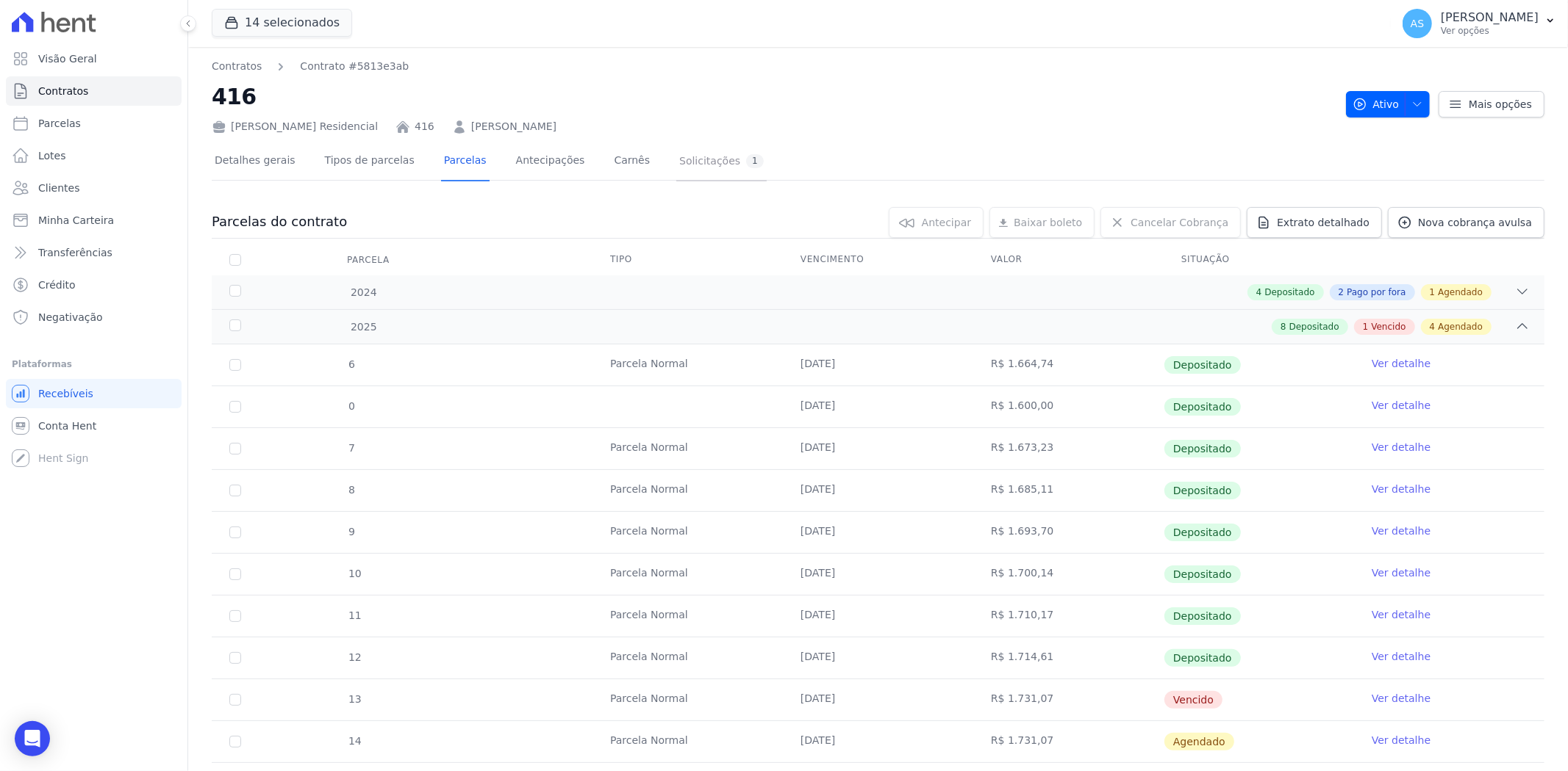
click at [679, 159] on div "Solicitações 1" at bounding box center [721, 161] width 84 height 14
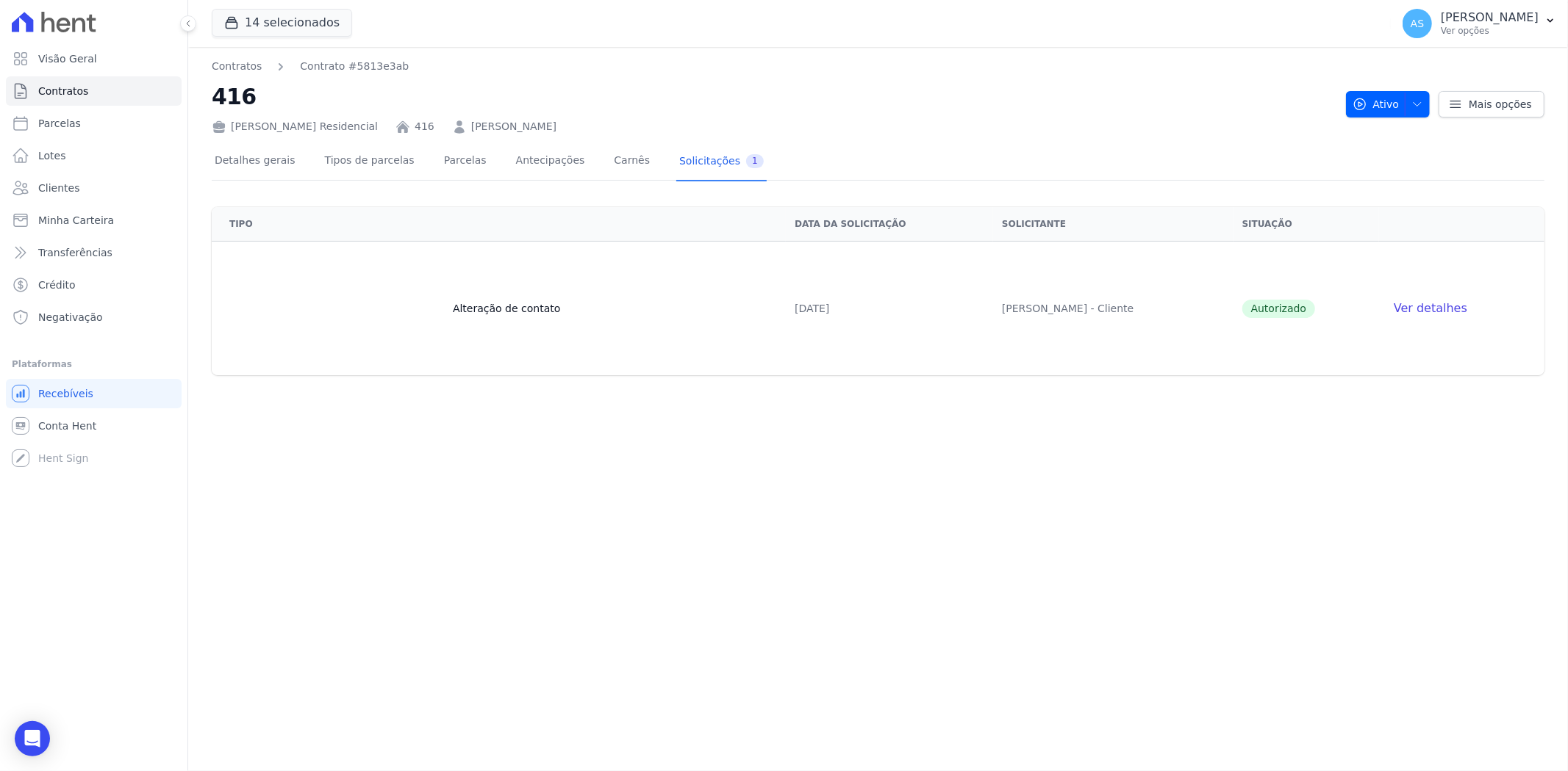
click at [1449, 306] on span "Ver detalhes" at bounding box center [1429, 308] width 73 height 14
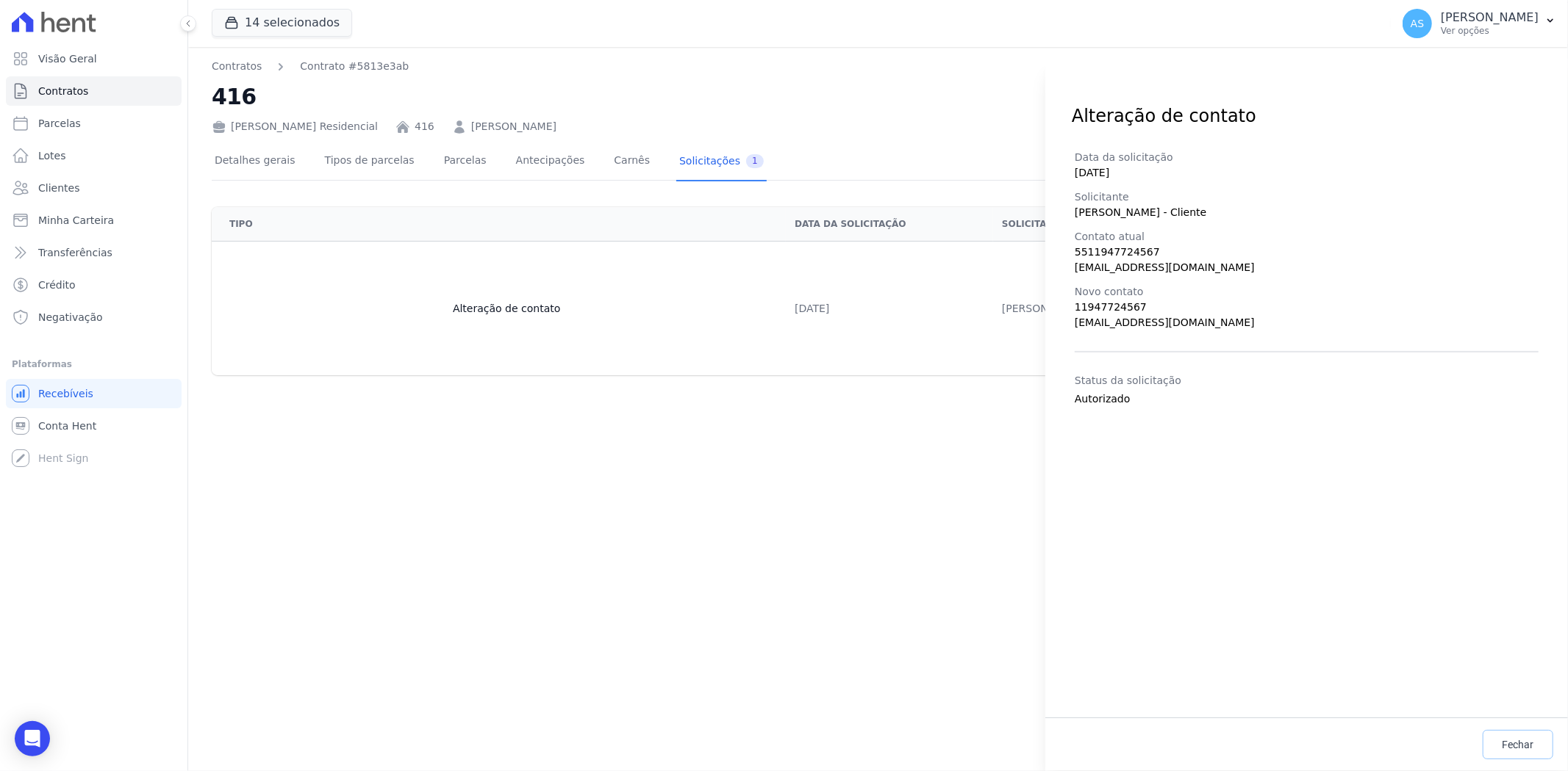
click at [1538, 750] on link "Fechar" at bounding box center [1517, 745] width 70 height 29
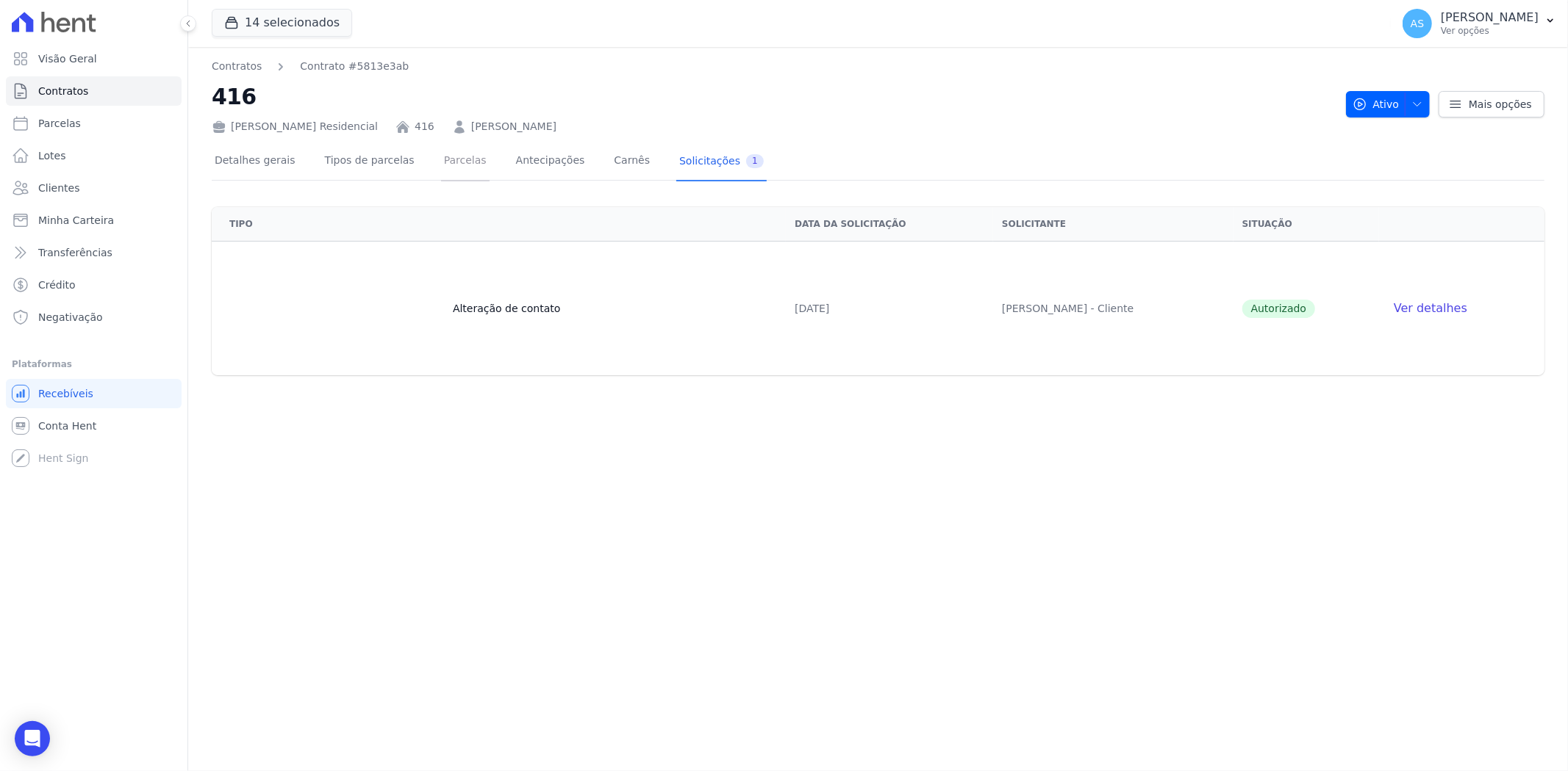
click at [441, 159] on link "Parcelas" at bounding box center [465, 162] width 49 height 39
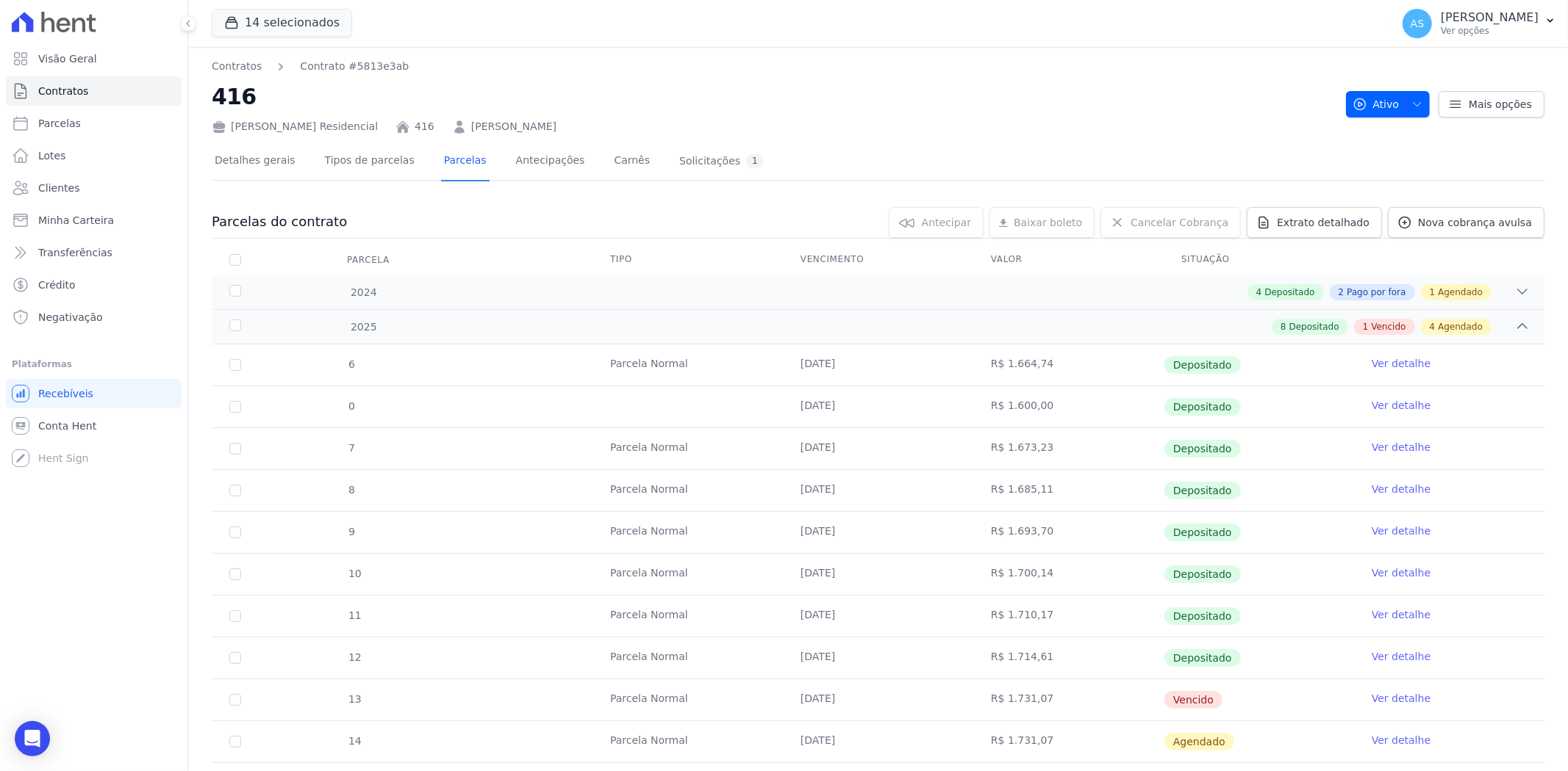
click at [1392, 701] on link "Ver detalhe" at bounding box center [1401, 698] width 59 height 15
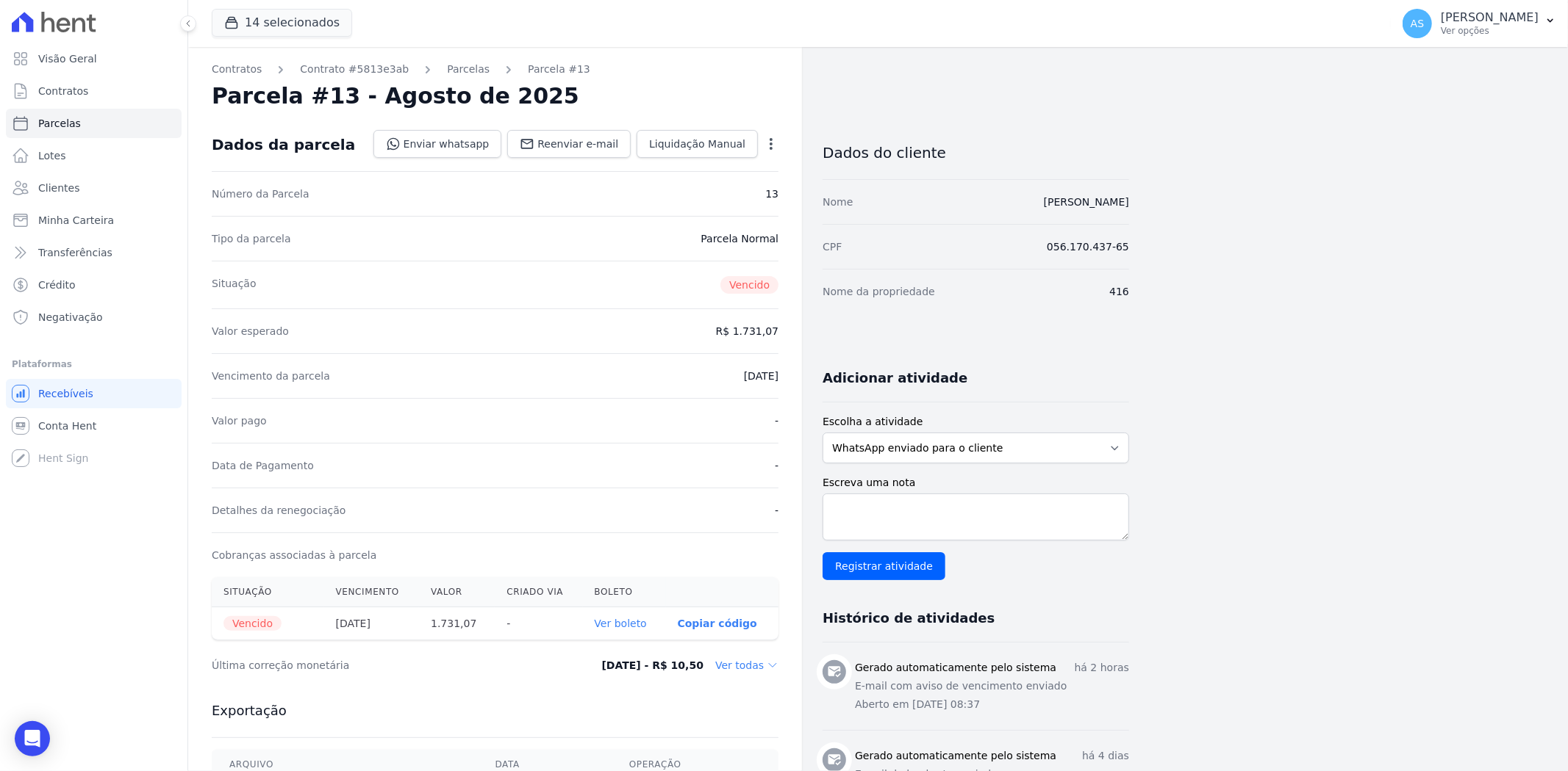
click at [770, 138] on icon "button" at bounding box center [770, 144] width 3 height 12
click at [683, 195] on link "Cancelar Cobrança" at bounding box center [708, 190] width 129 height 26
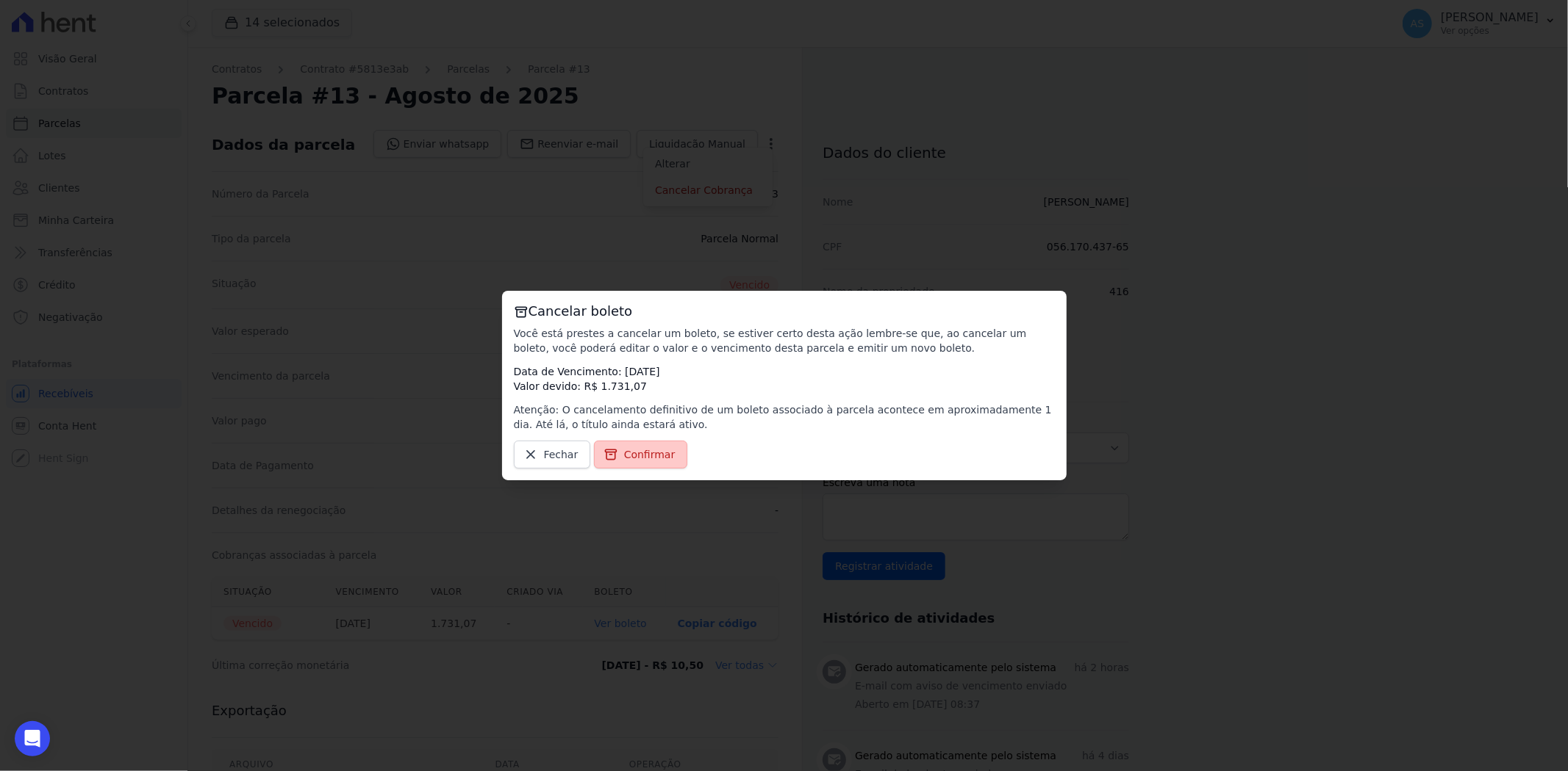
click at [634, 456] on span "Confirmar" at bounding box center [649, 454] width 52 height 15
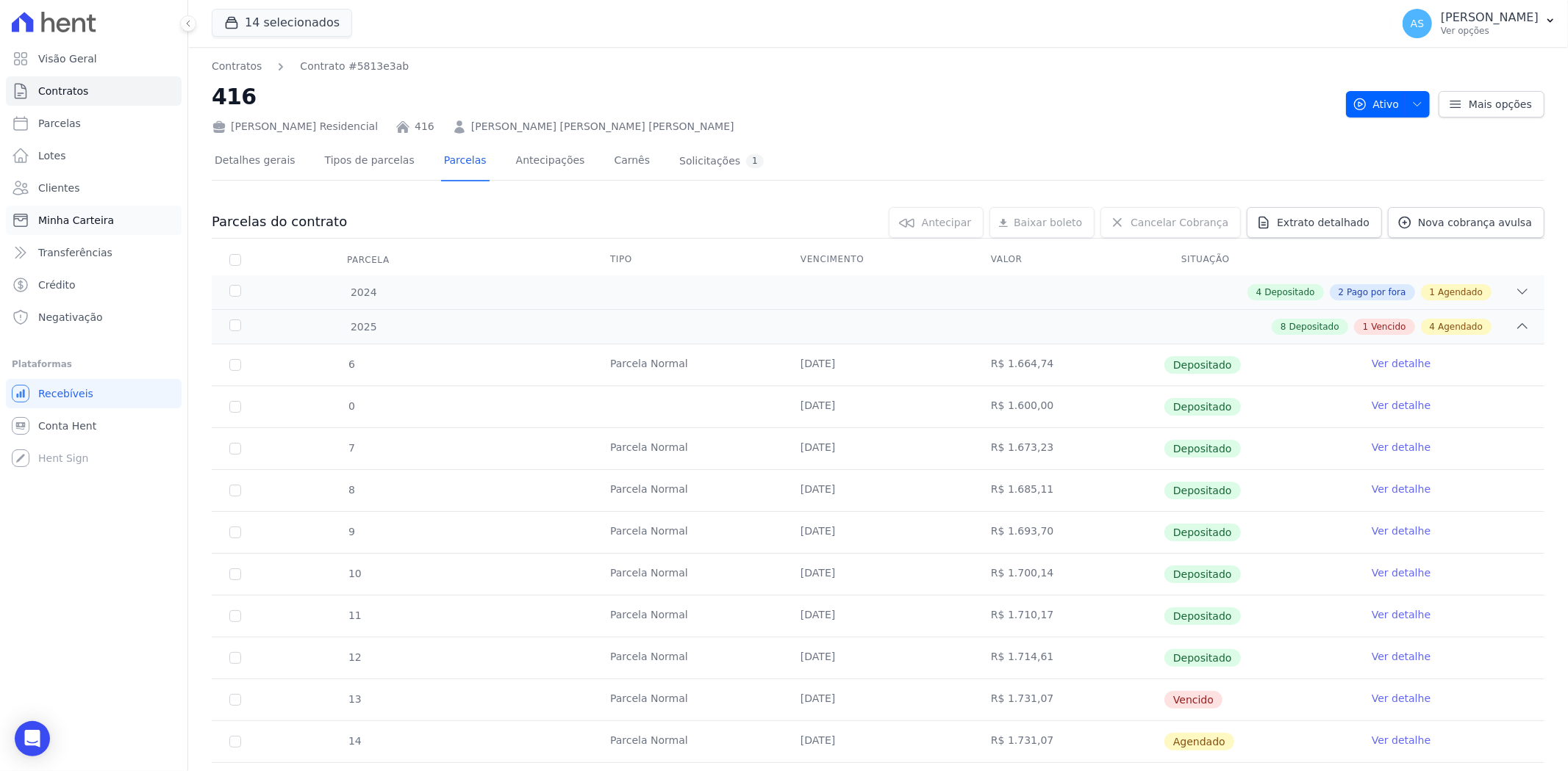
click at [64, 221] on span "Minha Carteira" at bounding box center [75, 220] width 75 height 15
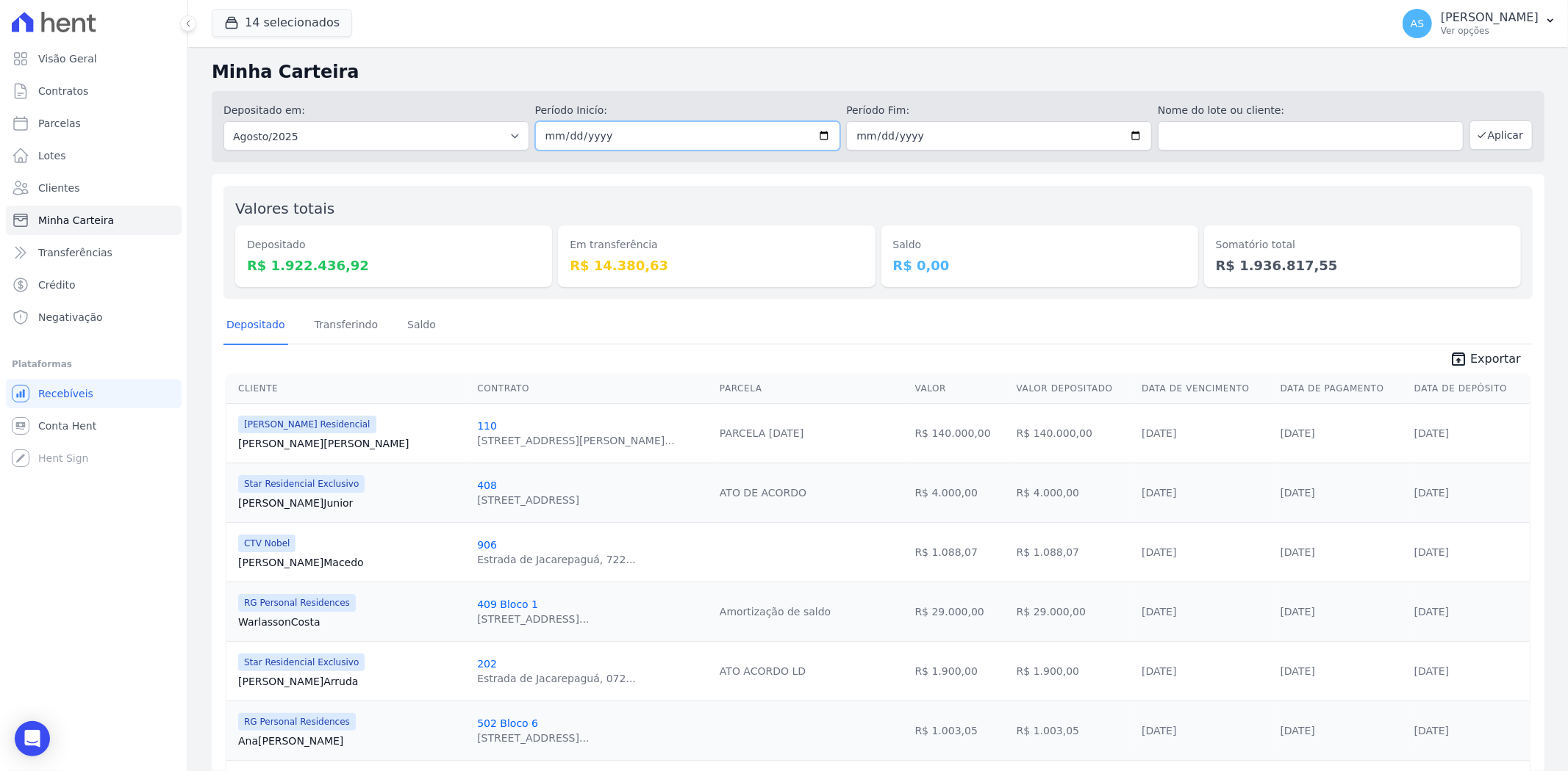
click at [816, 138] on input "2025-08-01" at bounding box center [687, 136] width 306 height 29
type input "[DATE]"
click at [1126, 134] on input "2025-08-31" at bounding box center [998, 136] width 306 height 29
type input "[DATE]"
click at [1498, 132] on button "Aplicar" at bounding box center [1501, 135] width 64 height 29
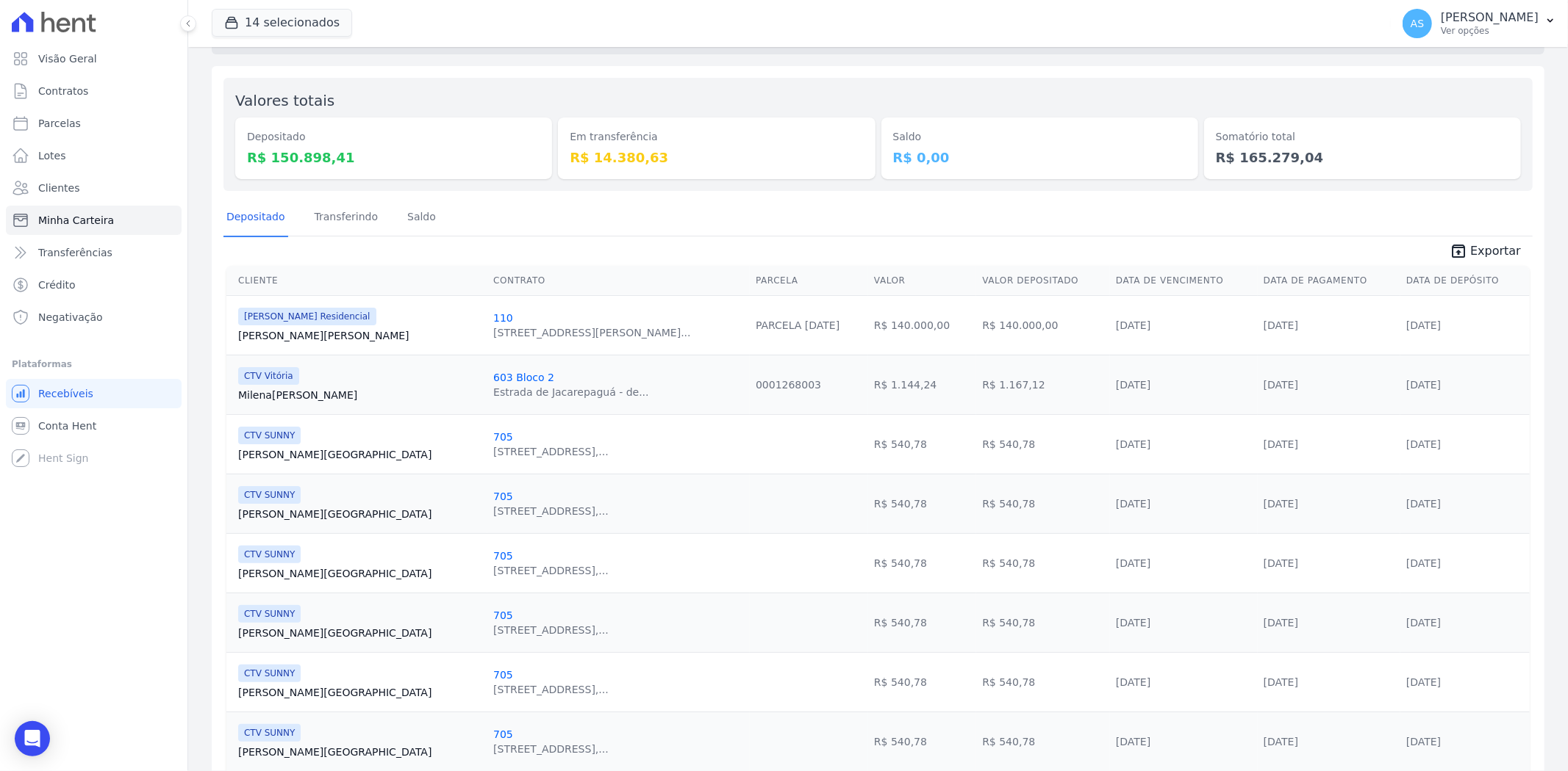
scroll to position [81, 0]
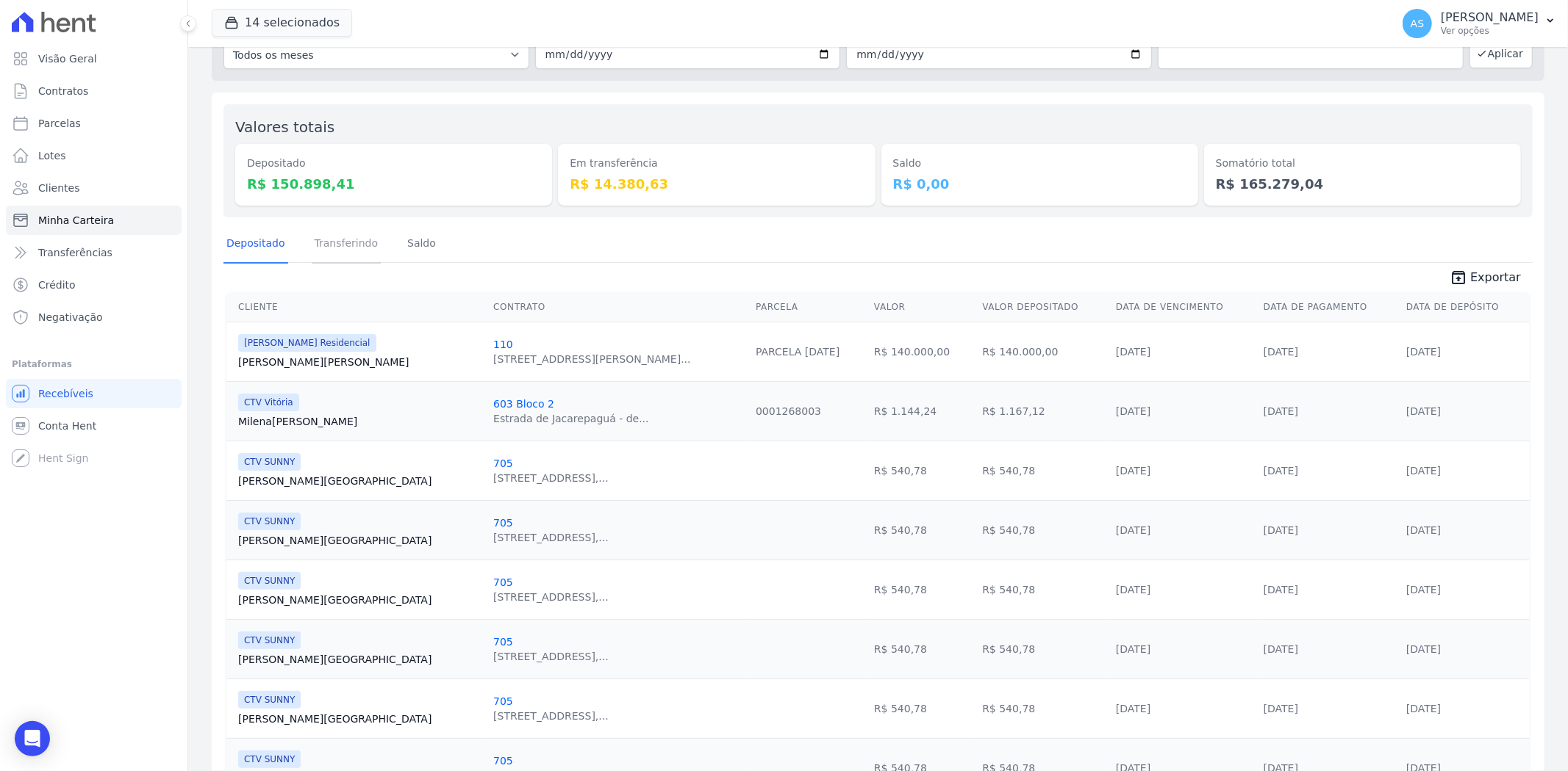
click at [343, 243] on link "Transferindo" at bounding box center [346, 244] width 69 height 38
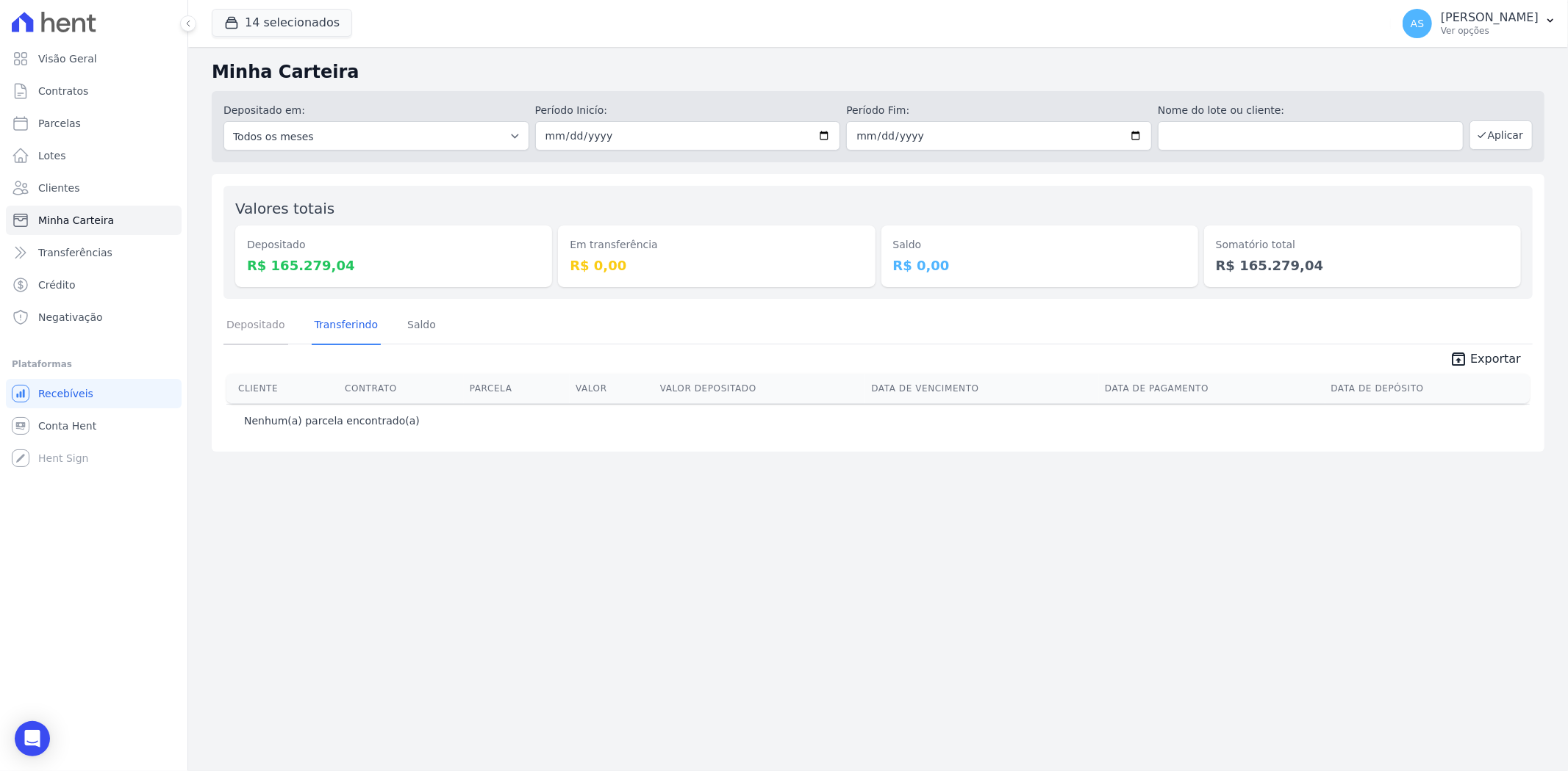
click at [250, 321] on link "Depositado" at bounding box center [256, 325] width 65 height 38
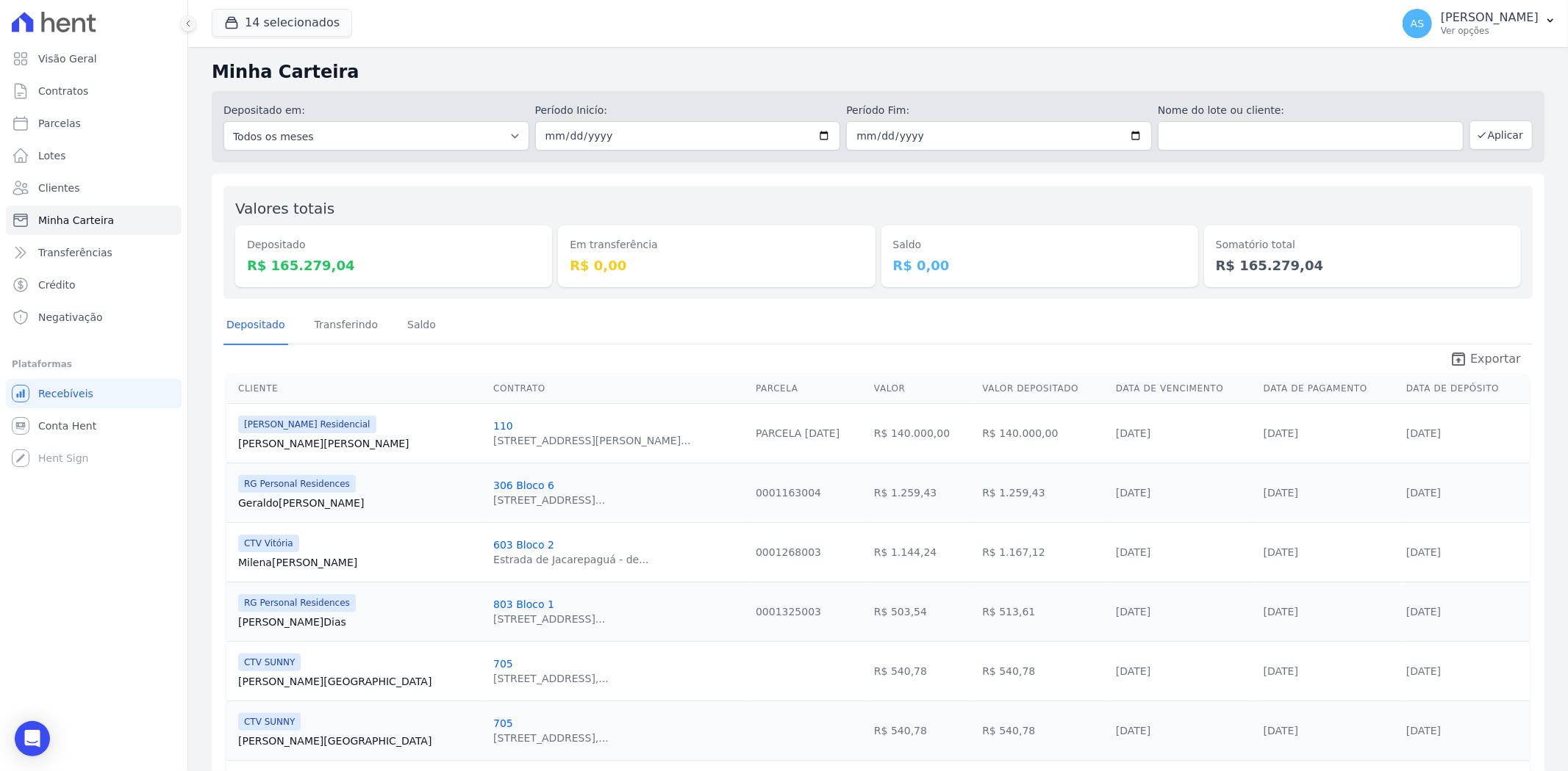
click at [1482, 357] on span "Exportar" at bounding box center [1496, 360] width 51 height 18
click at [1551, 19] on icon "button" at bounding box center [1549, 21] width 12 height 12
click at [1414, 158] on link "Exportar retornos" at bounding box center [1473, 161] width 188 height 26
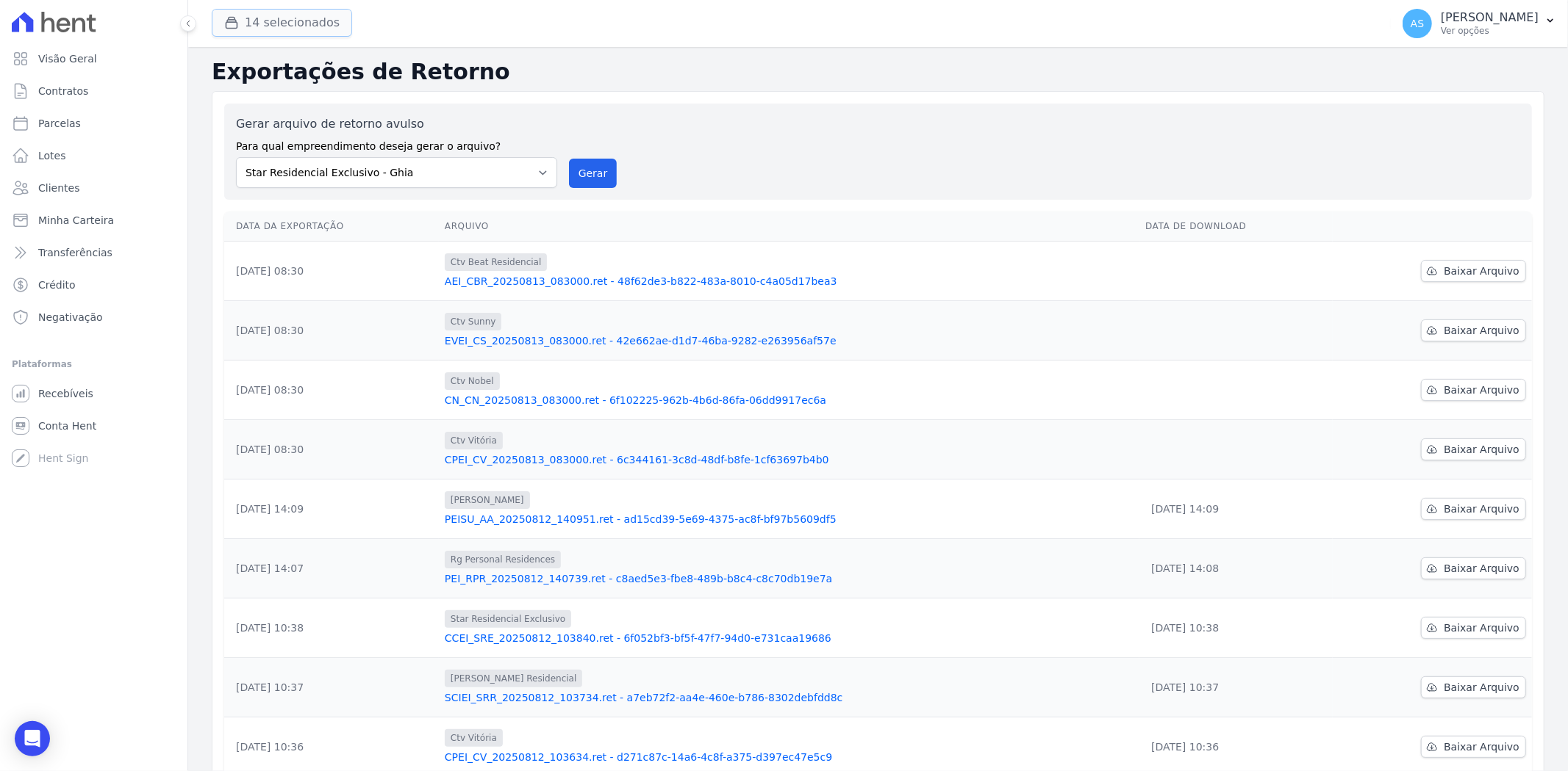
click at [254, 14] on button "14 selecionados" at bounding box center [283, 22] width 141 height 28
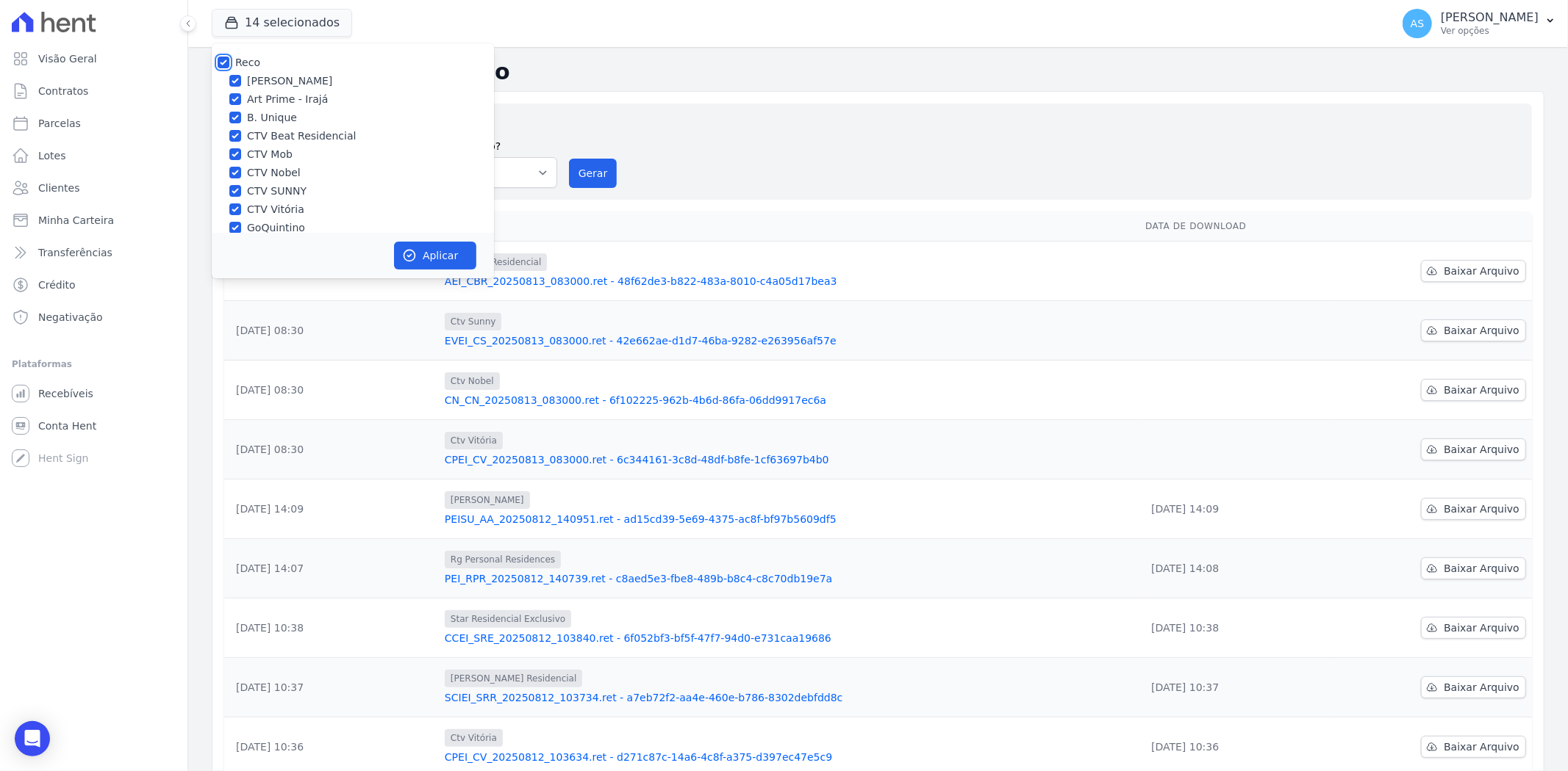
click at [218, 61] on input "Reco" at bounding box center [224, 63] width 12 height 12
checkbox input "false"
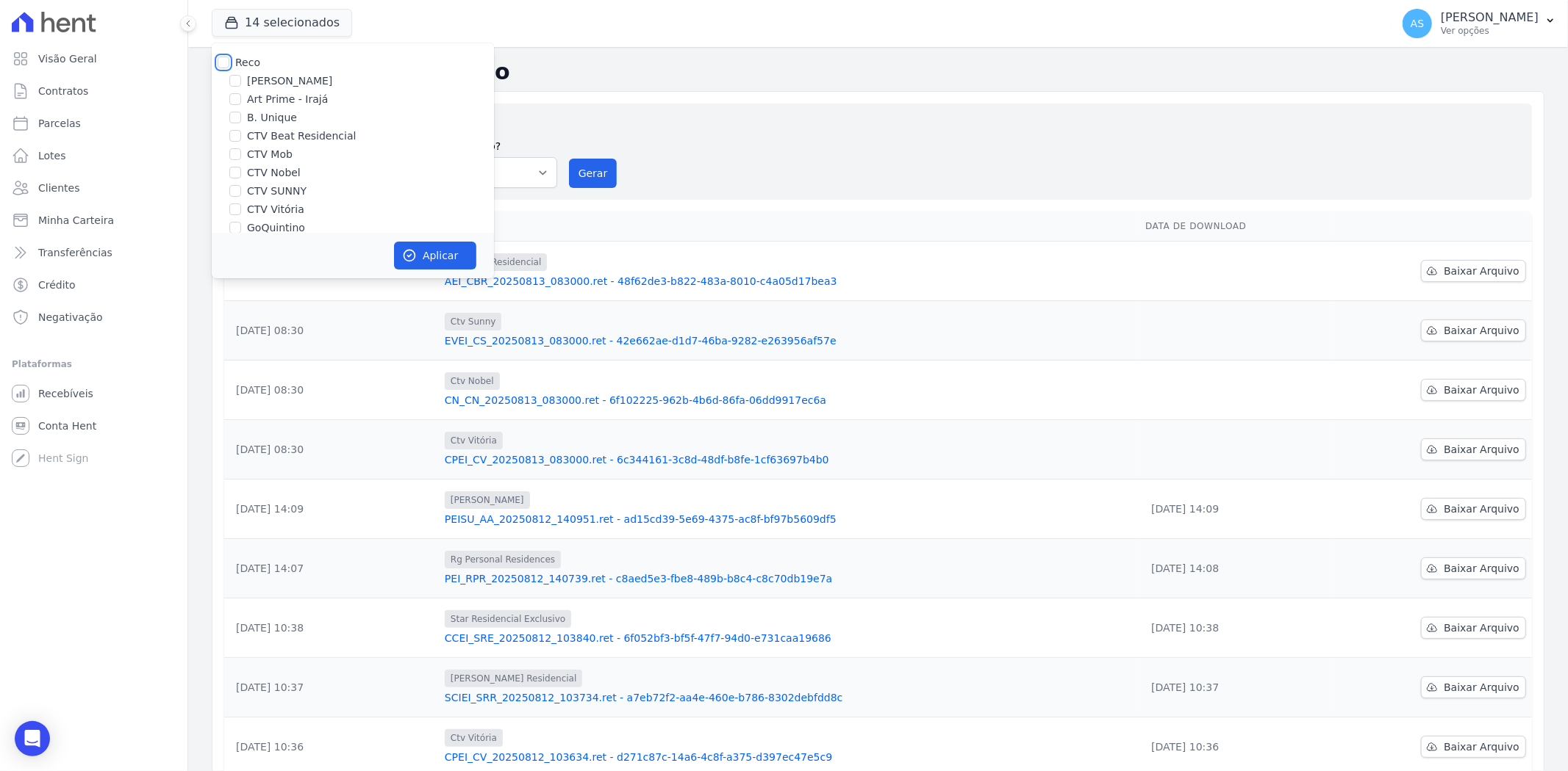
checkbox input "false"
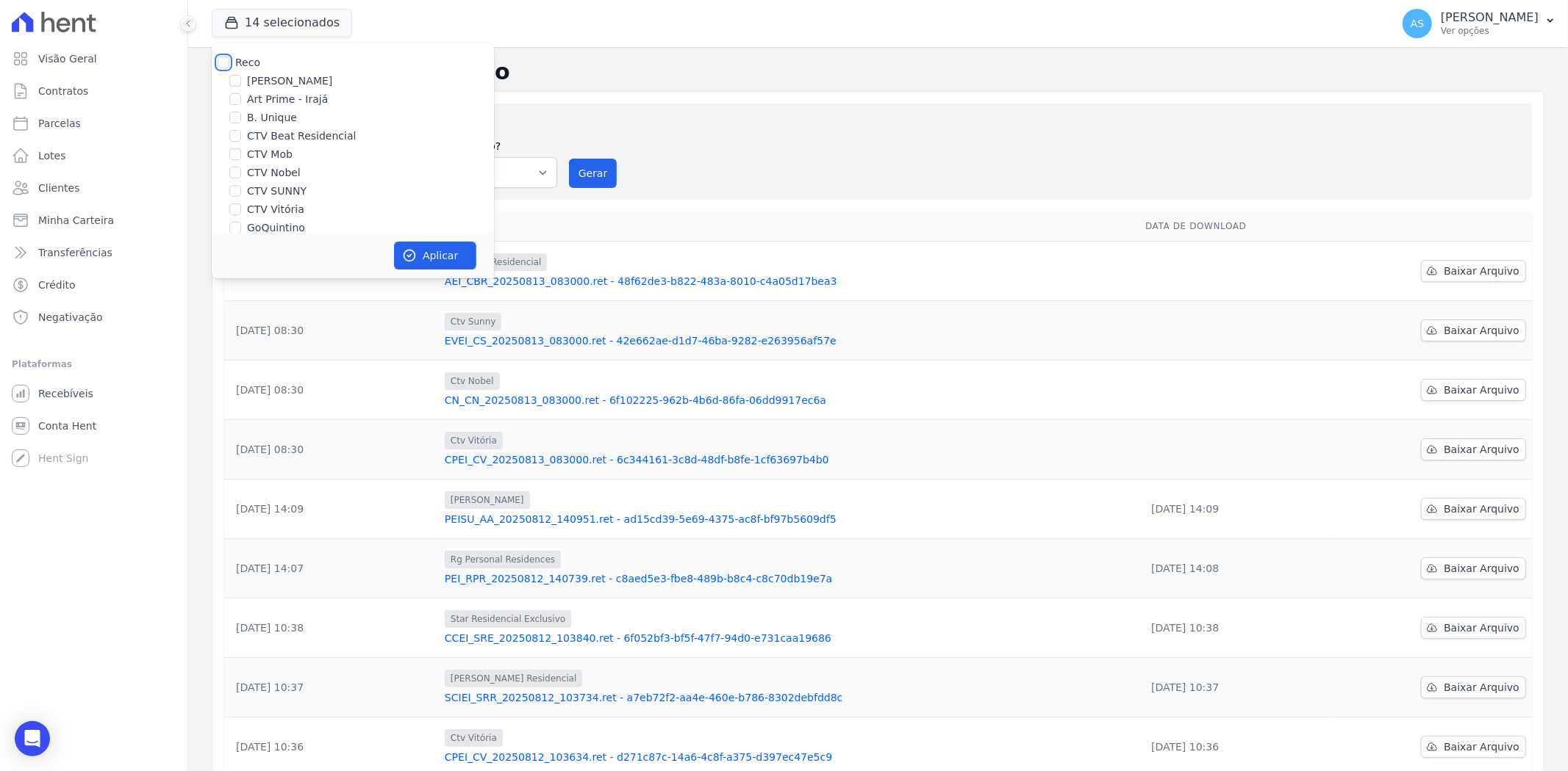
checkbox input "false"
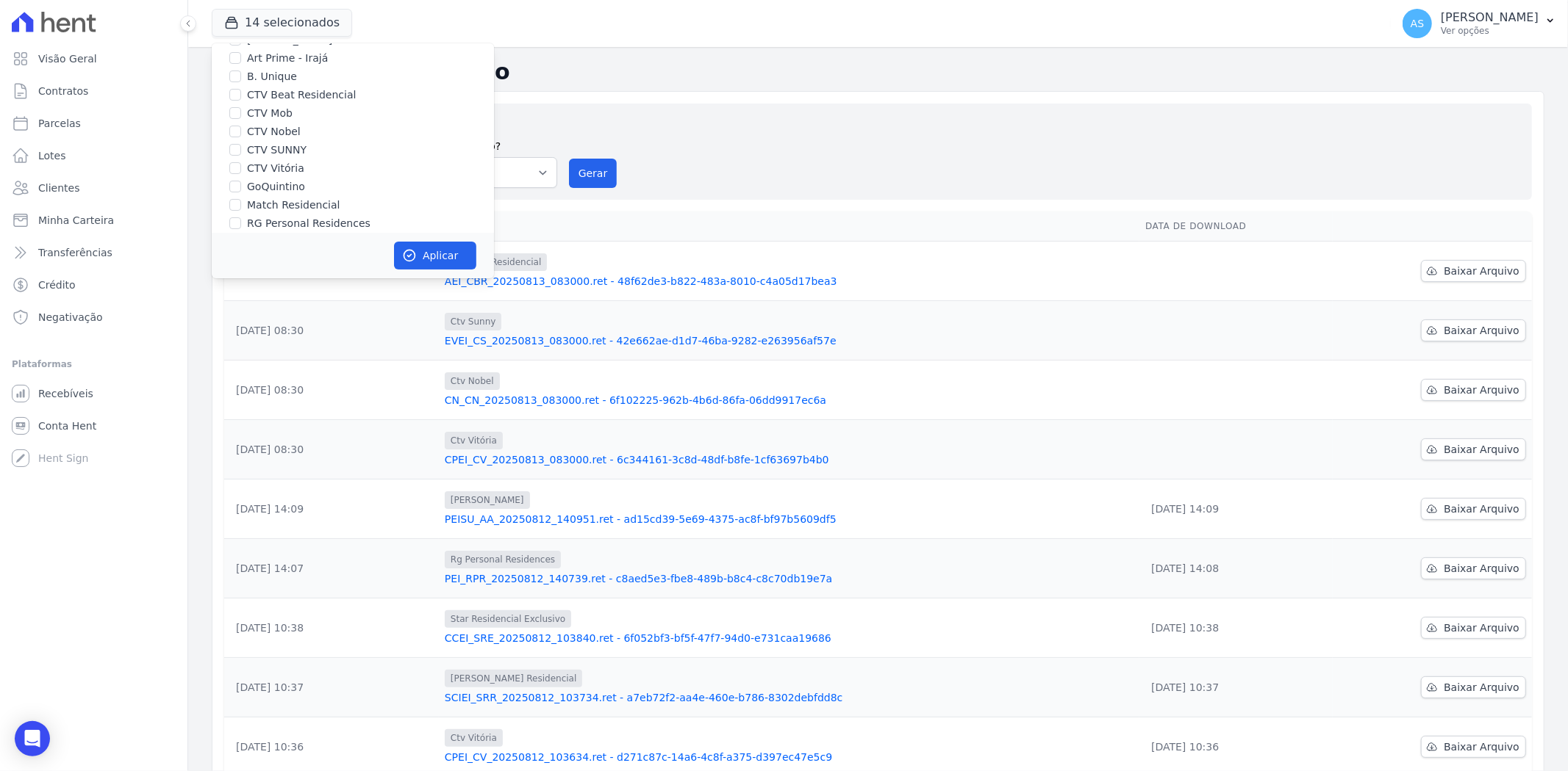
scroll to position [121, 0]
click at [267, 142] on label "RG Personal Residences" at bounding box center [309, 144] width 123 height 16
click at [241, 142] on input "RG Personal Residences" at bounding box center [236, 144] width 12 height 12
checkbox input "true"
click at [253, 216] on label "Star Residencial Exclusivo - Ghia" at bounding box center [330, 214] width 167 height 16
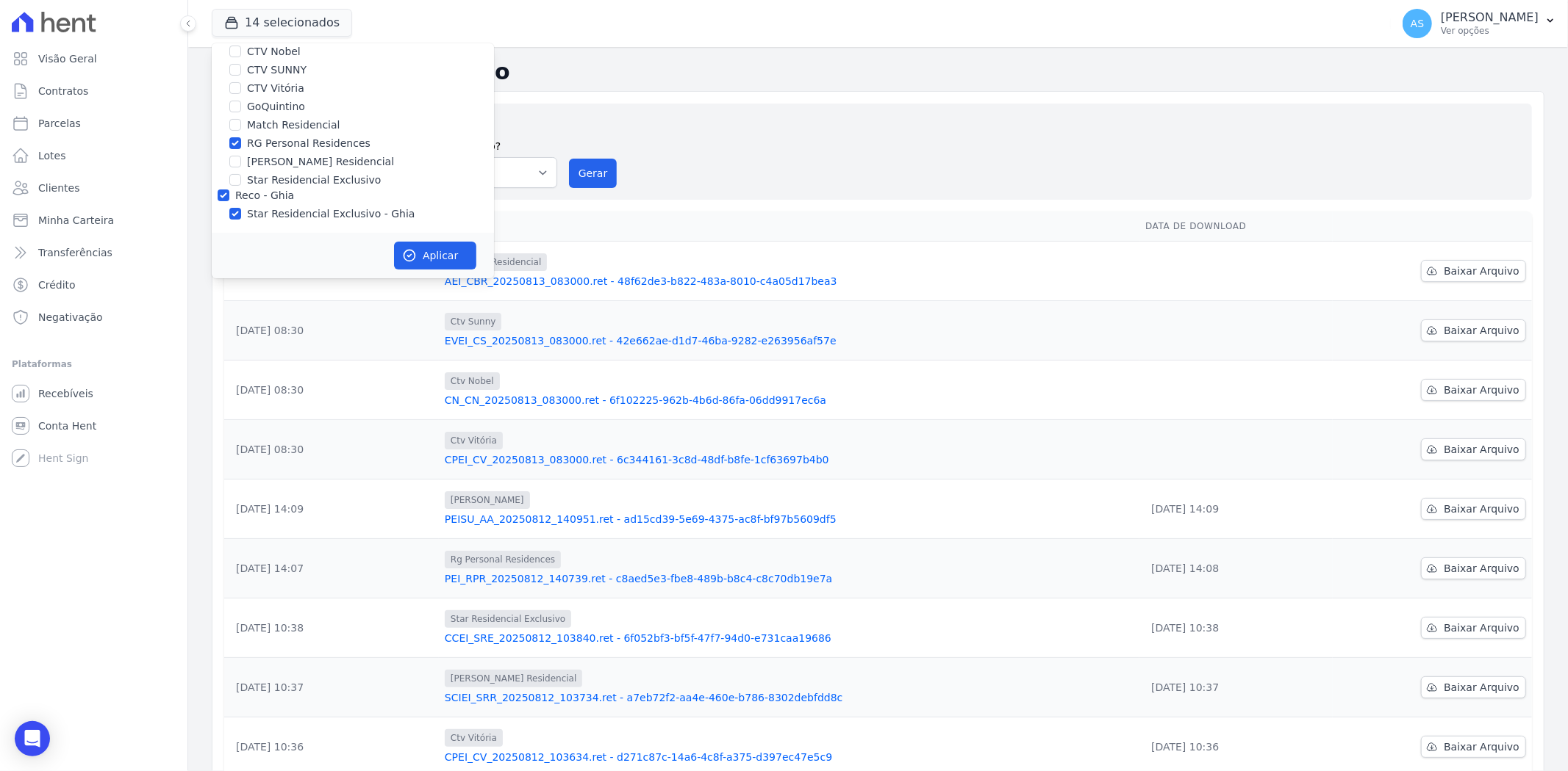
click at [241, 216] on input "Star Residencial Exclusivo - Ghia" at bounding box center [236, 214] width 12 height 12
checkbox input "false"
click at [443, 262] on button "Aplicar" at bounding box center [435, 255] width 82 height 28
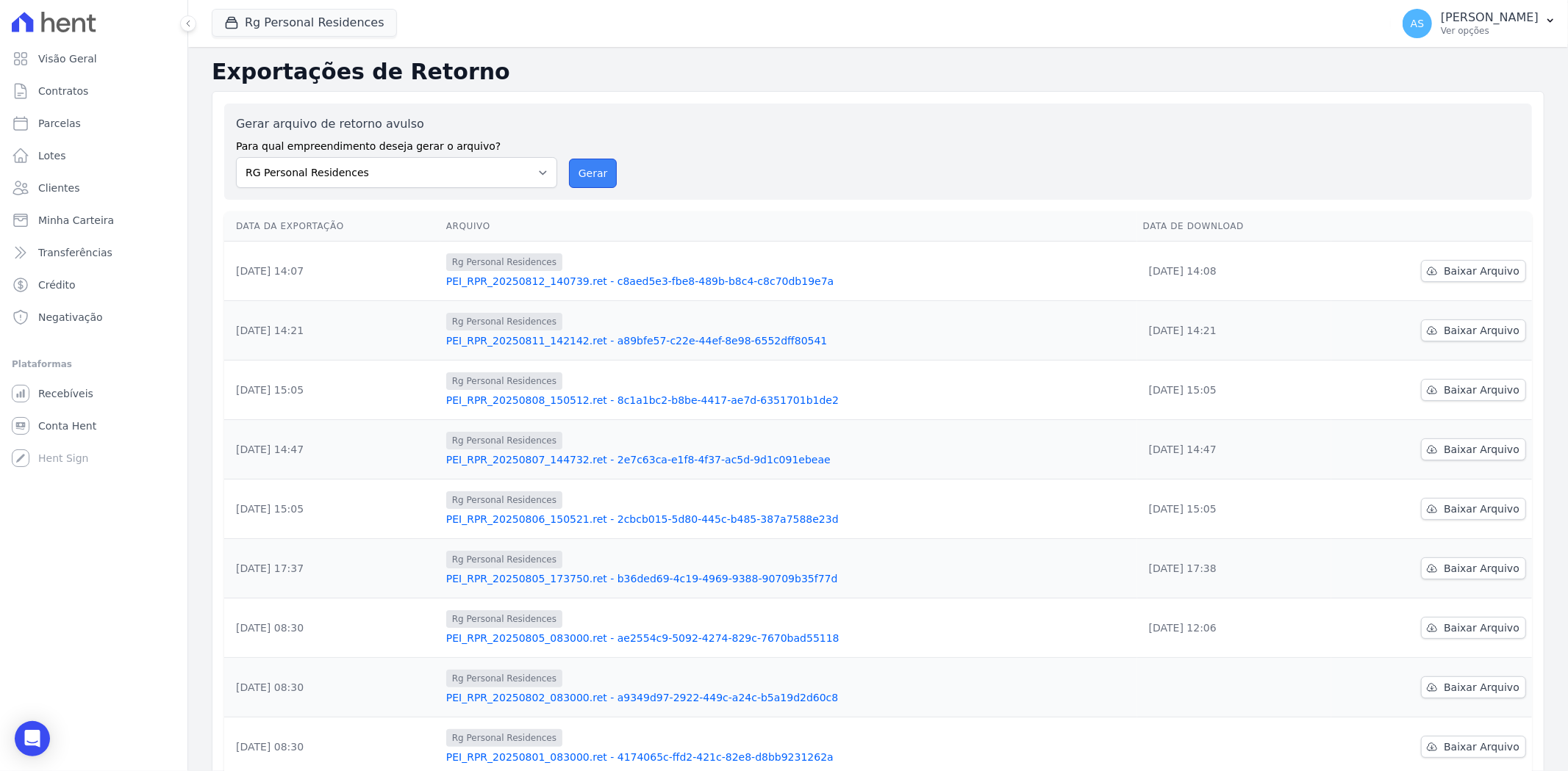
click at [593, 171] on button "Gerar" at bounding box center [593, 173] width 49 height 29
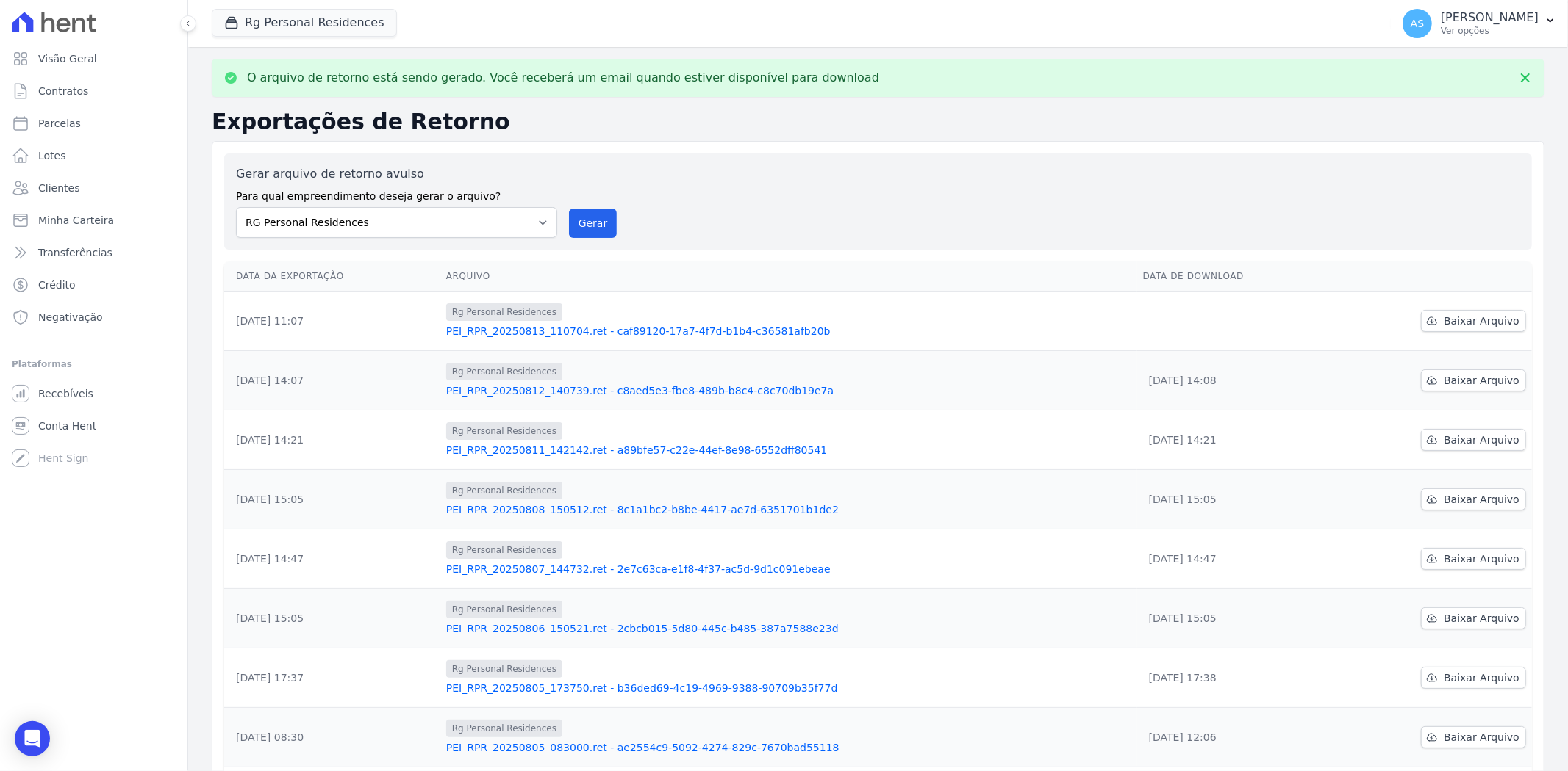
click at [600, 327] on link "PEI_RPR_20250813_110704.ret - caf89120-17a7-4f7d-b1b4-c36581afb20b" at bounding box center [788, 331] width 685 height 15
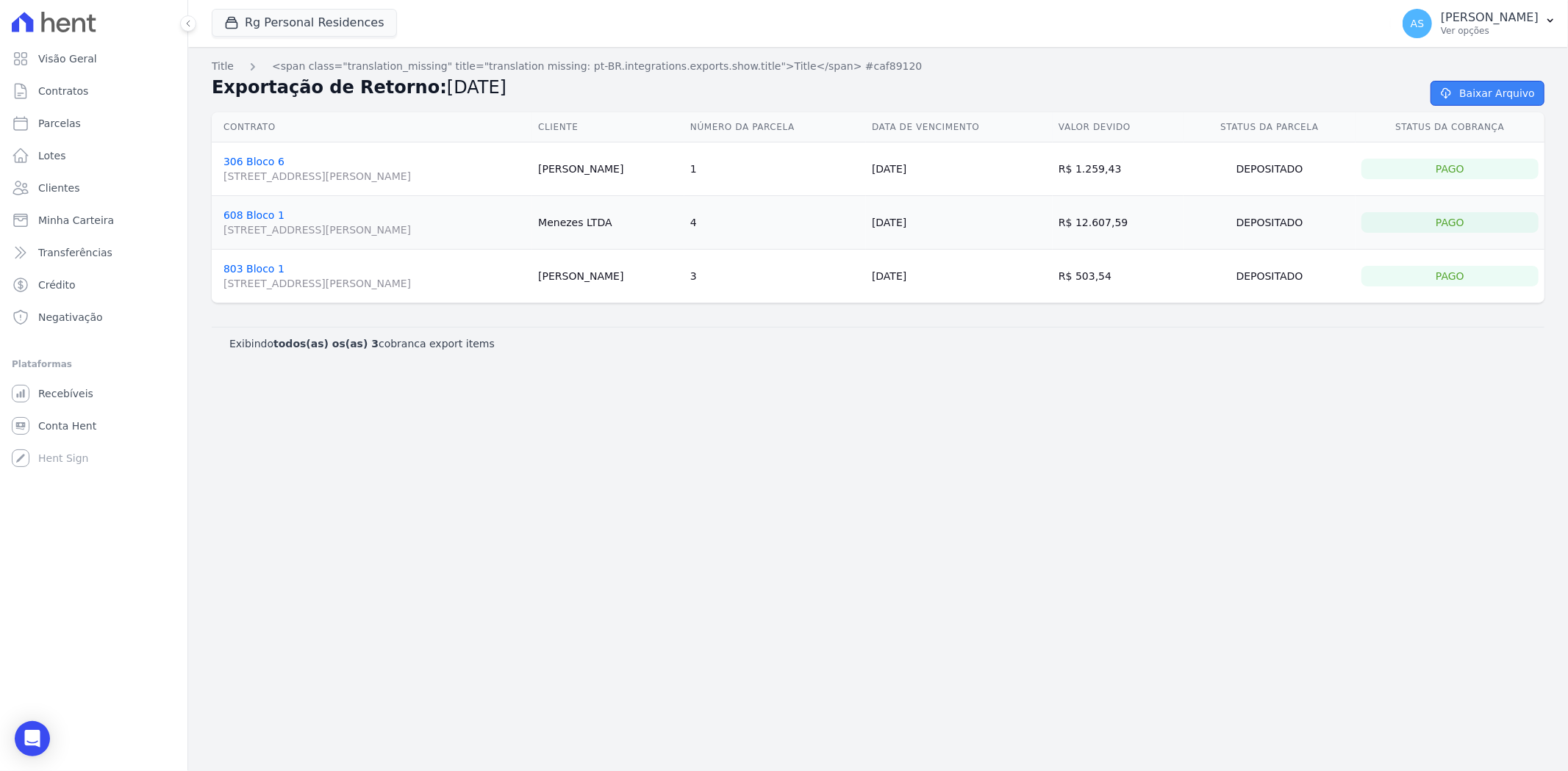
click at [1485, 91] on link "Baixar Arquivo" at bounding box center [1487, 94] width 114 height 25
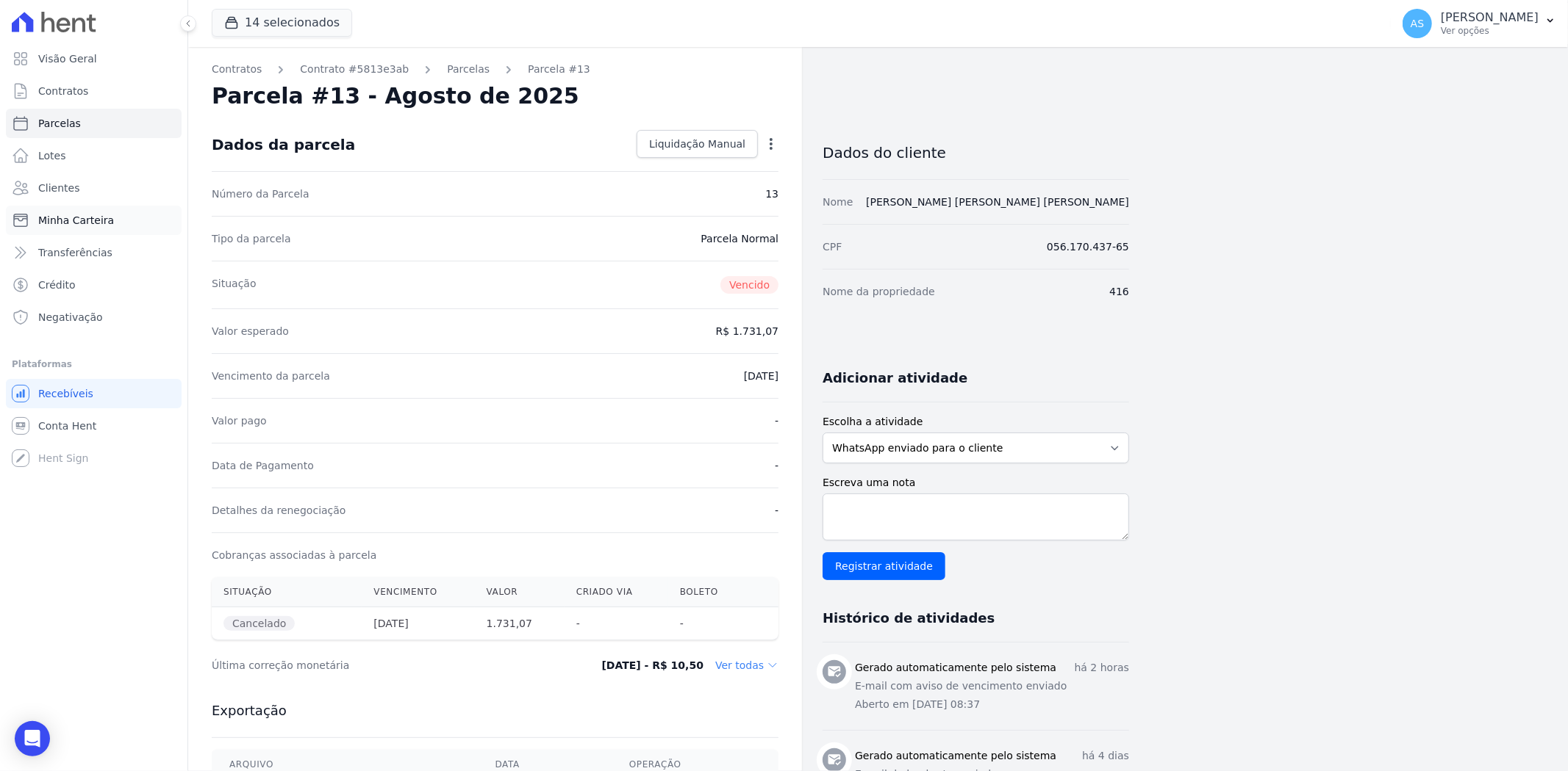
click at [49, 216] on span "Minha Carteira" at bounding box center [75, 220] width 75 height 15
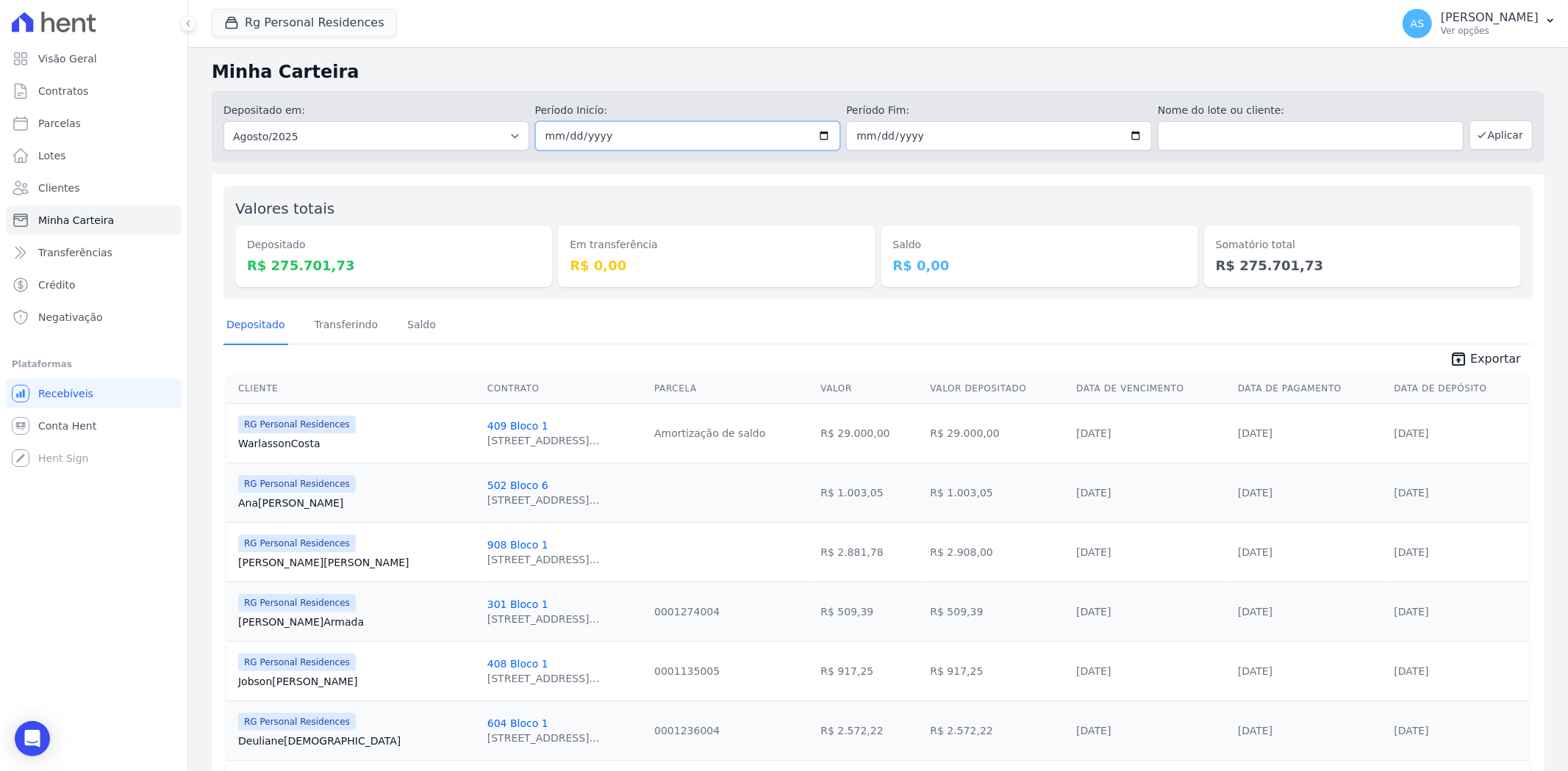
click at [827, 129] on input "[DATE]" at bounding box center [687, 136] width 306 height 29
click at [823, 132] on input "[DATE]" at bounding box center [687, 136] width 306 height 29
type input "[DATE]"
click at [1126, 135] on input "[DATE]" at bounding box center [998, 136] width 306 height 29
type input "[DATE]"
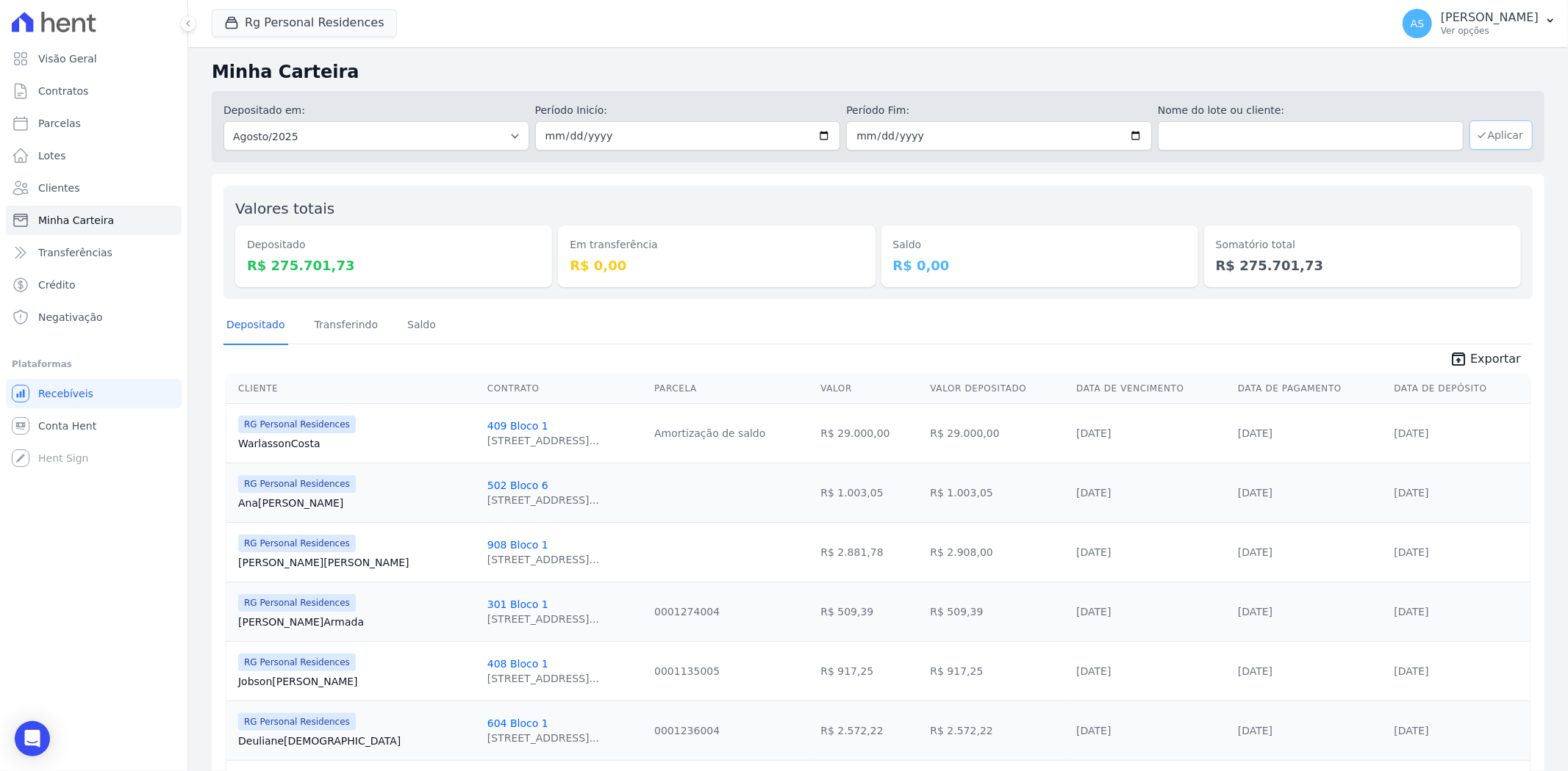
click at [1497, 141] on button "Aplicar" at bounding box center [1501, 135] width 64 height 29
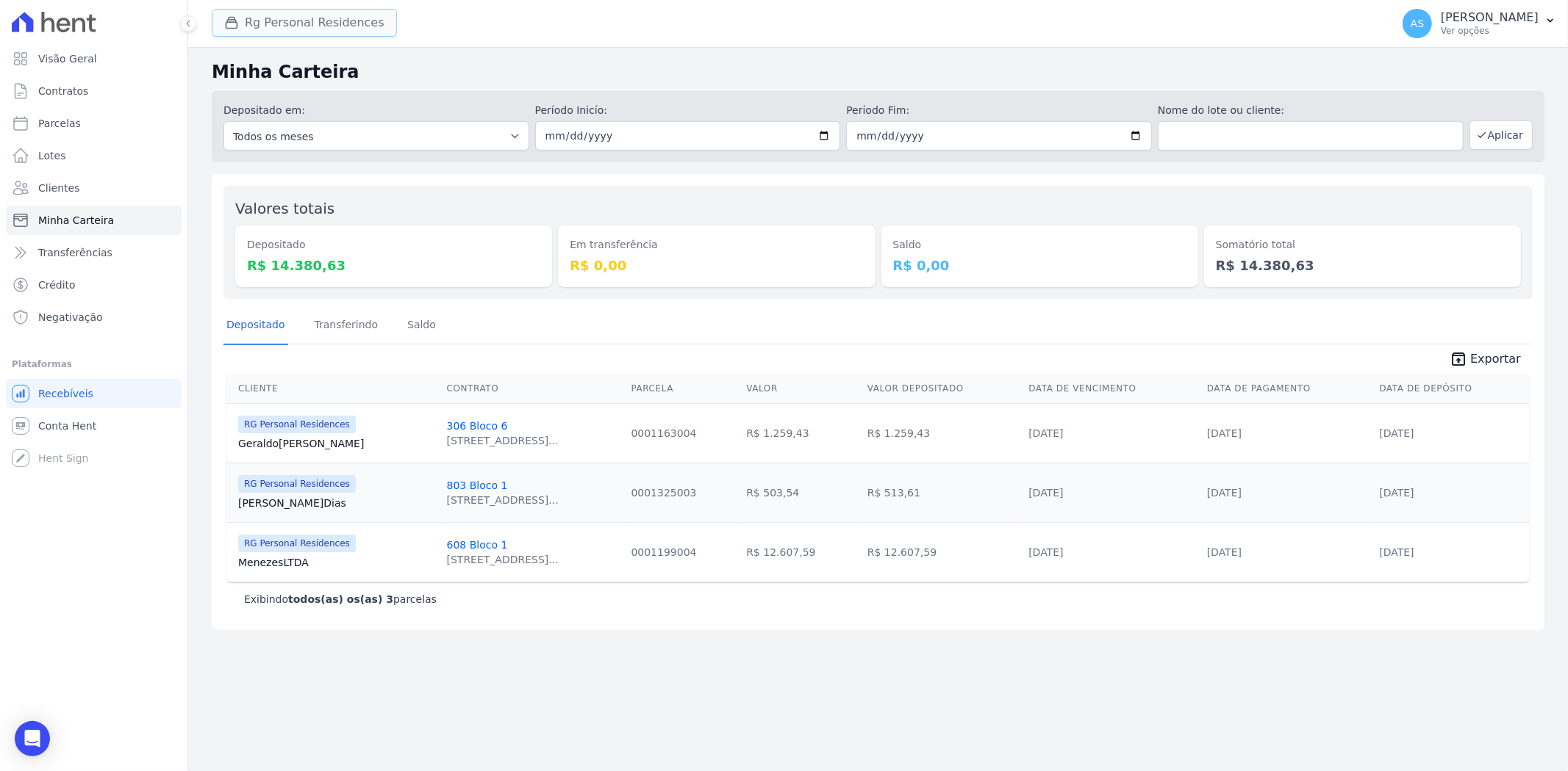
click at [262, 22] on button "Rg Personal Residences" at bounding box center [304, 22] width 185 height 28
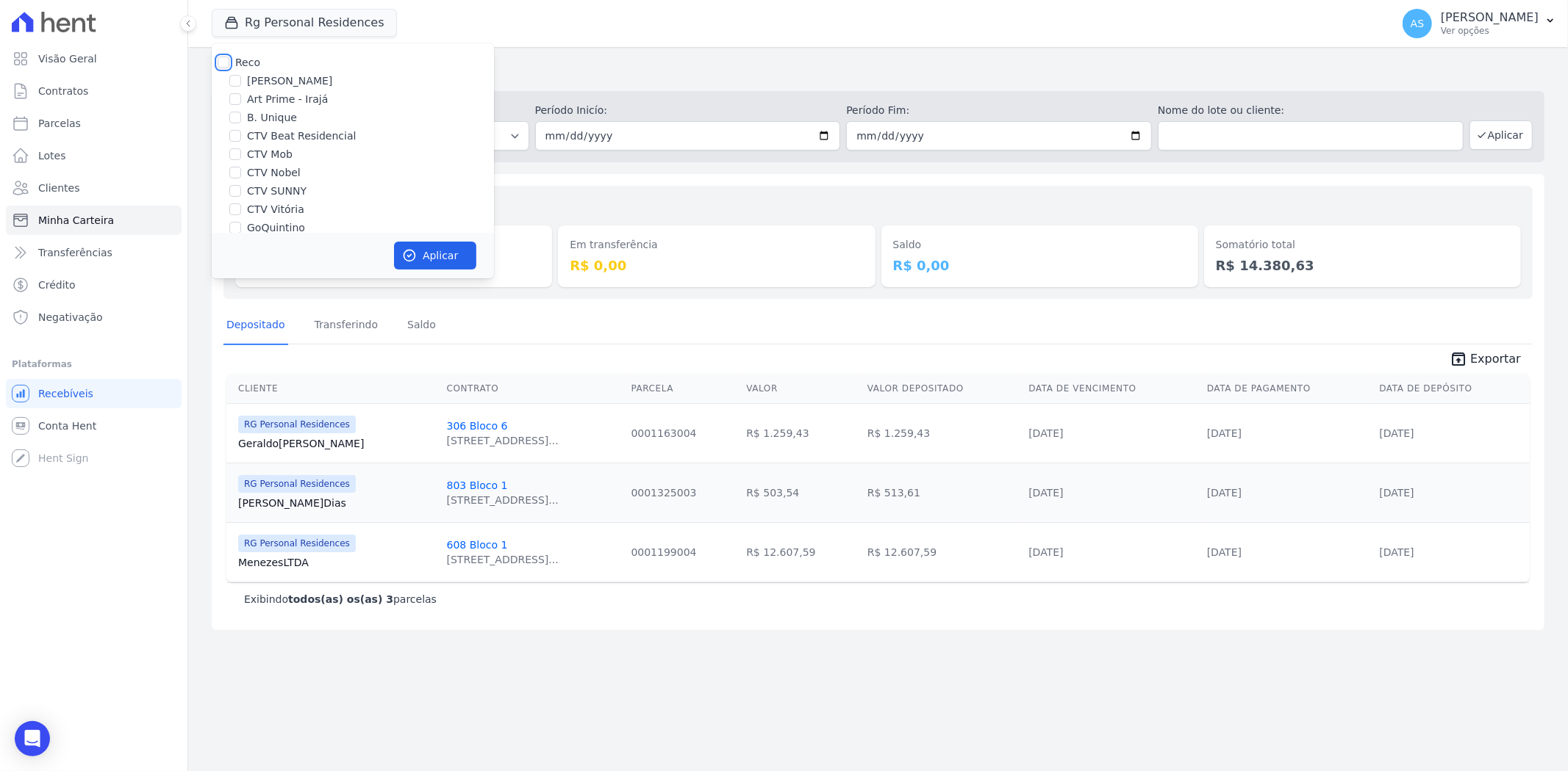
click at [227, 60] on input "Reco" at bounding box center [224, 63] width 12 height 12
checkbox input "true"
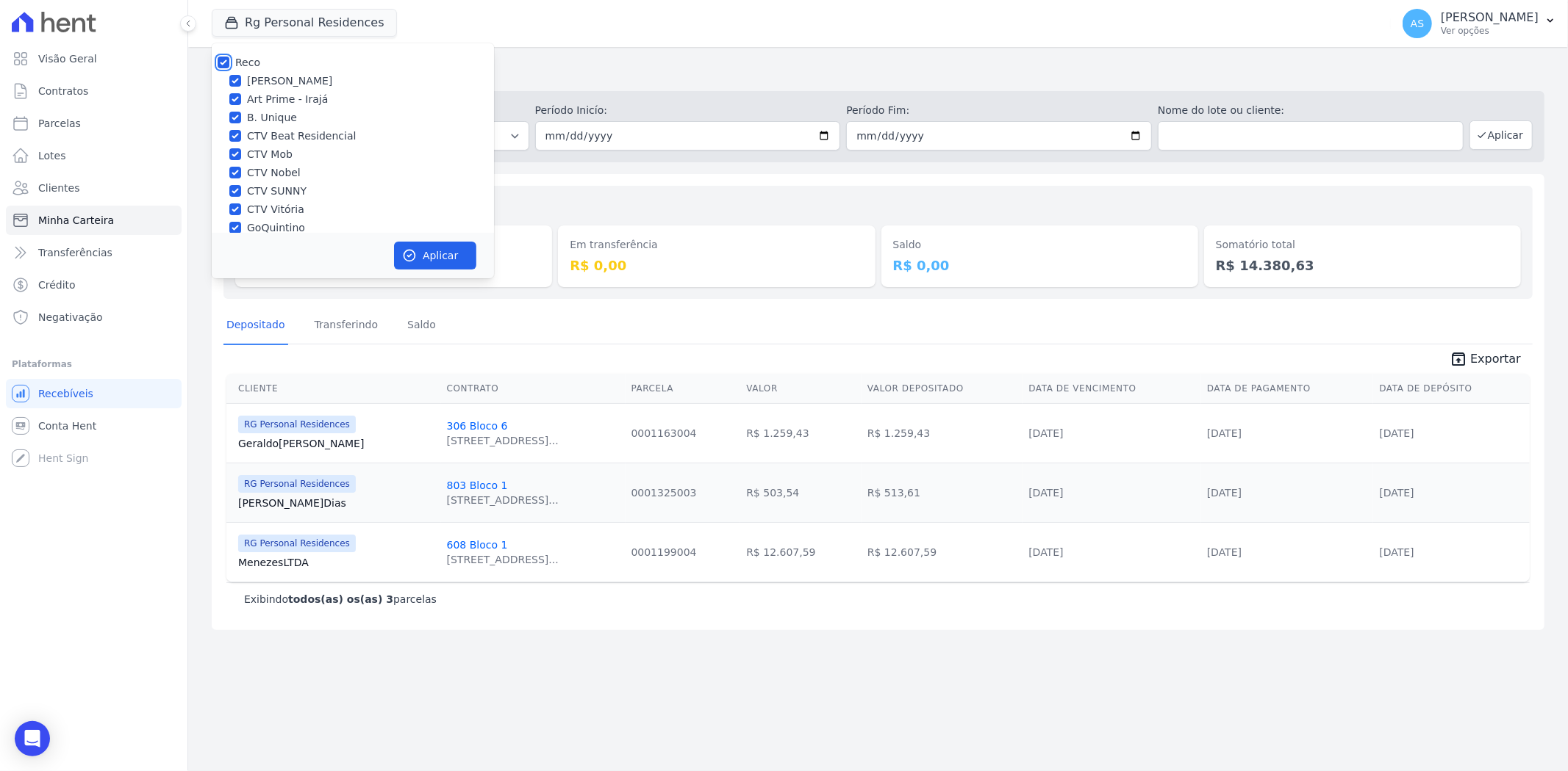
checkbox input "true"
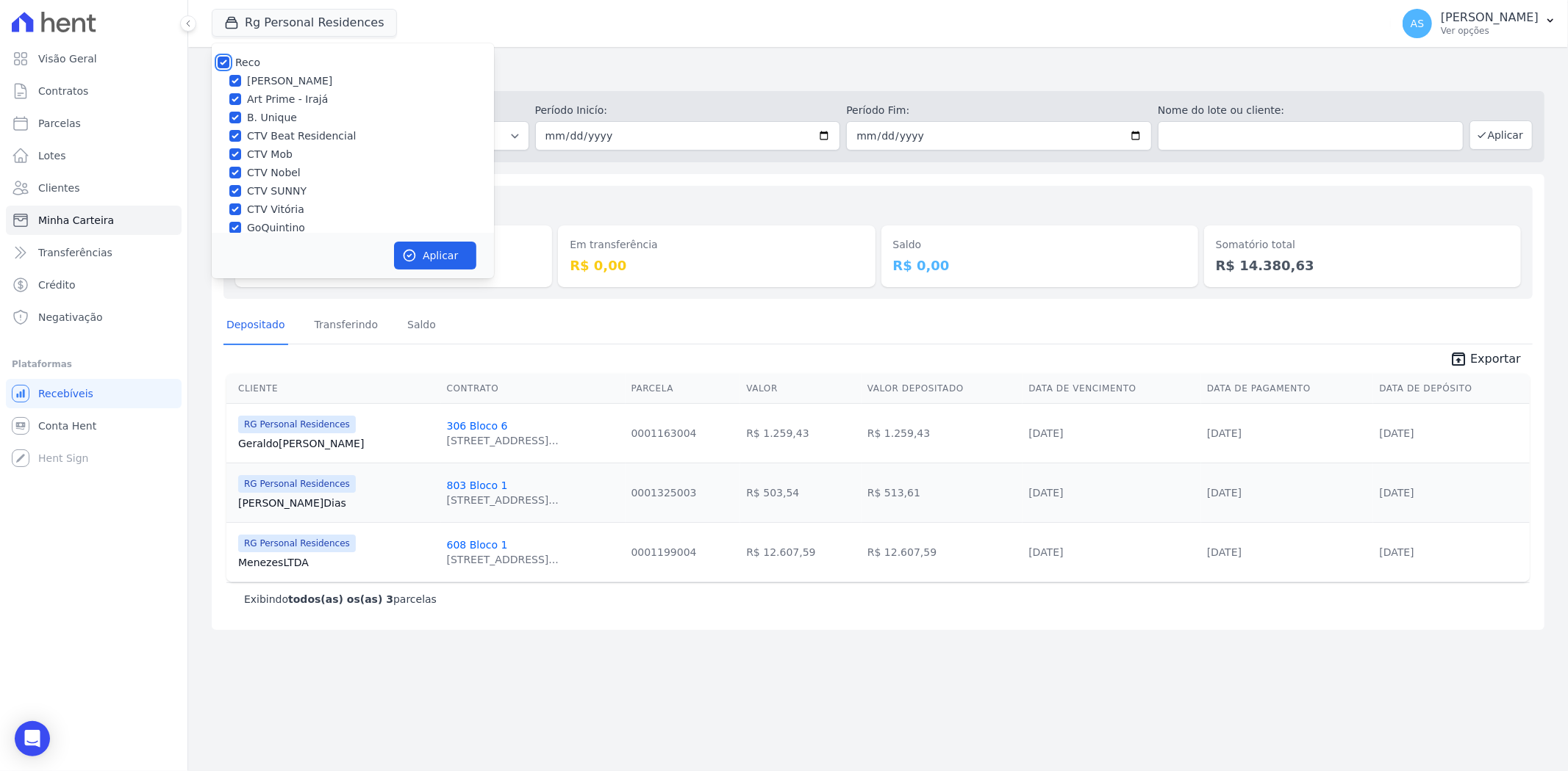
checkbox input "true"
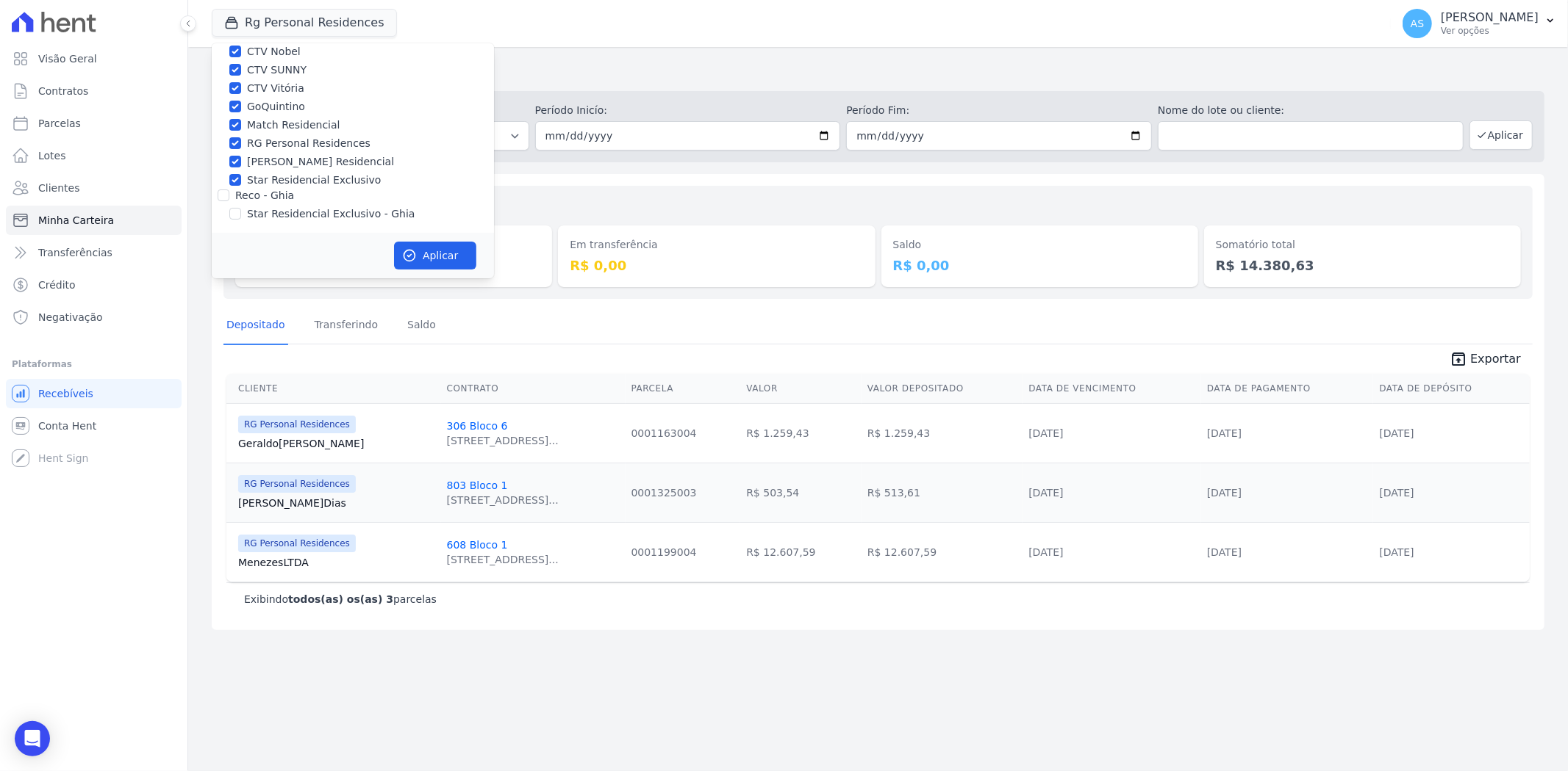
click at [334, 210] on label "Star Residencial Exclusivo - Ghia" at bounding box center [330, 214] width 167 height 16
click at [241, 210] on input "Star Residencial Exclusivo - Ghia" at bounding box center [236, 214] width 12 height 12
checkbox input "true"
click at [427, 247] on button "Aplicar" at bounding box center [435, 255] width 82 height 28
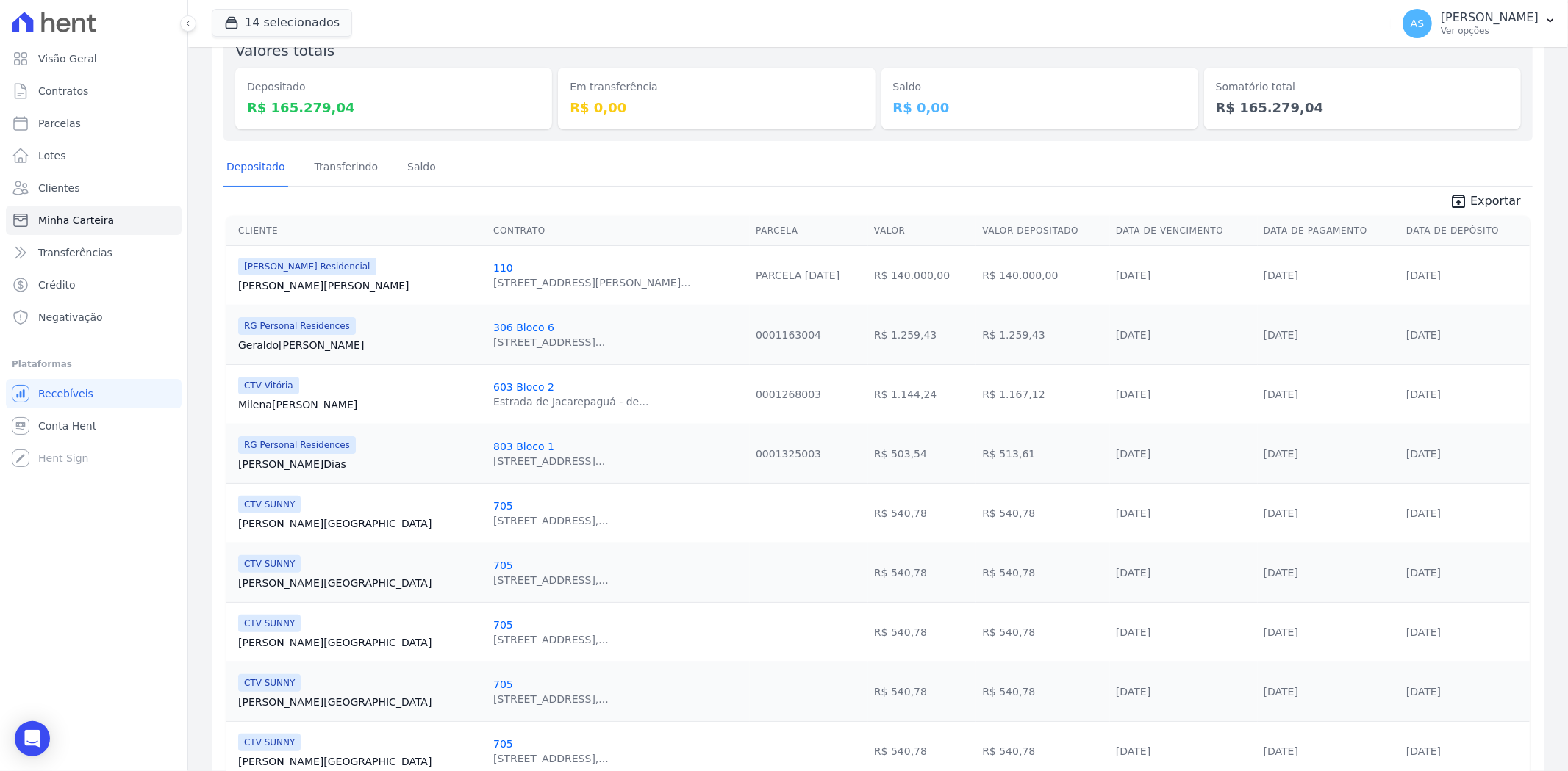
scroll to position [0, 0]
